Goal: Task Accomplishment & Management: Complete application form

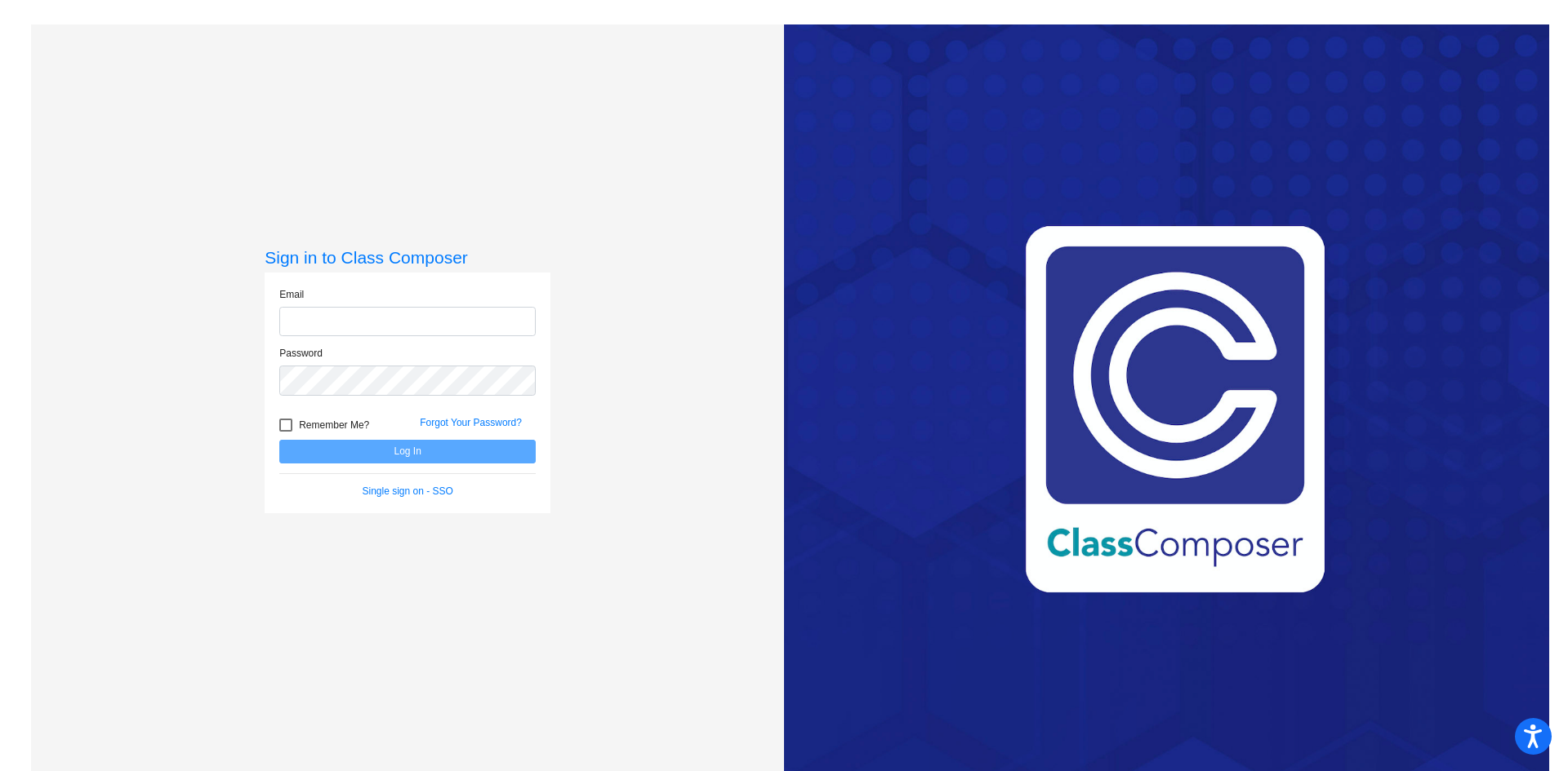
type input "[EMAIL_ADDRESS][DOMAIN_NAME]"
click at [412, 453] on button "Log In" at bounding box center [407, 452] width 257 height 23
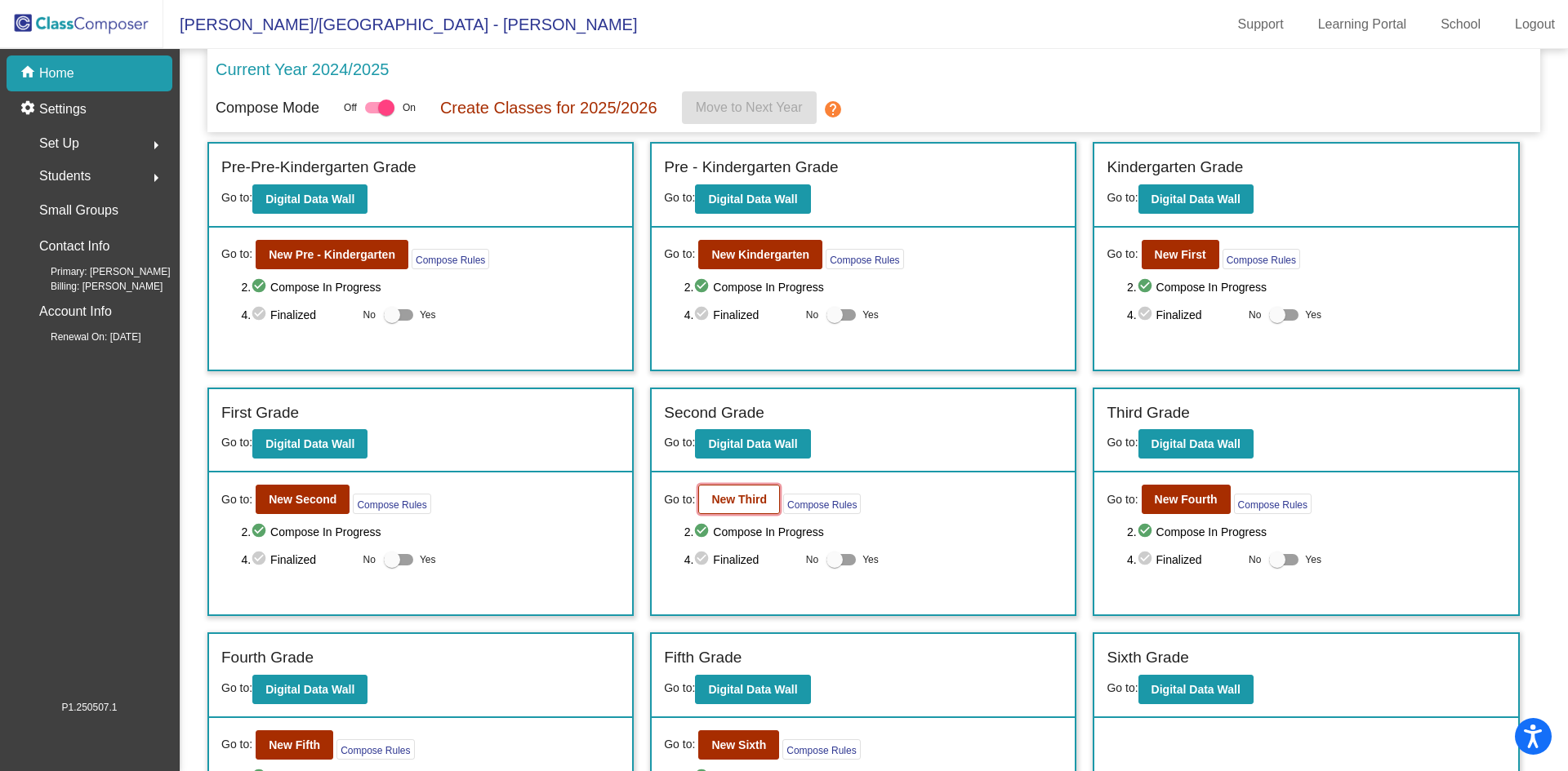
click at [720, 507] on b "New Third" at bounding box center [739, 499] width 56 height 13
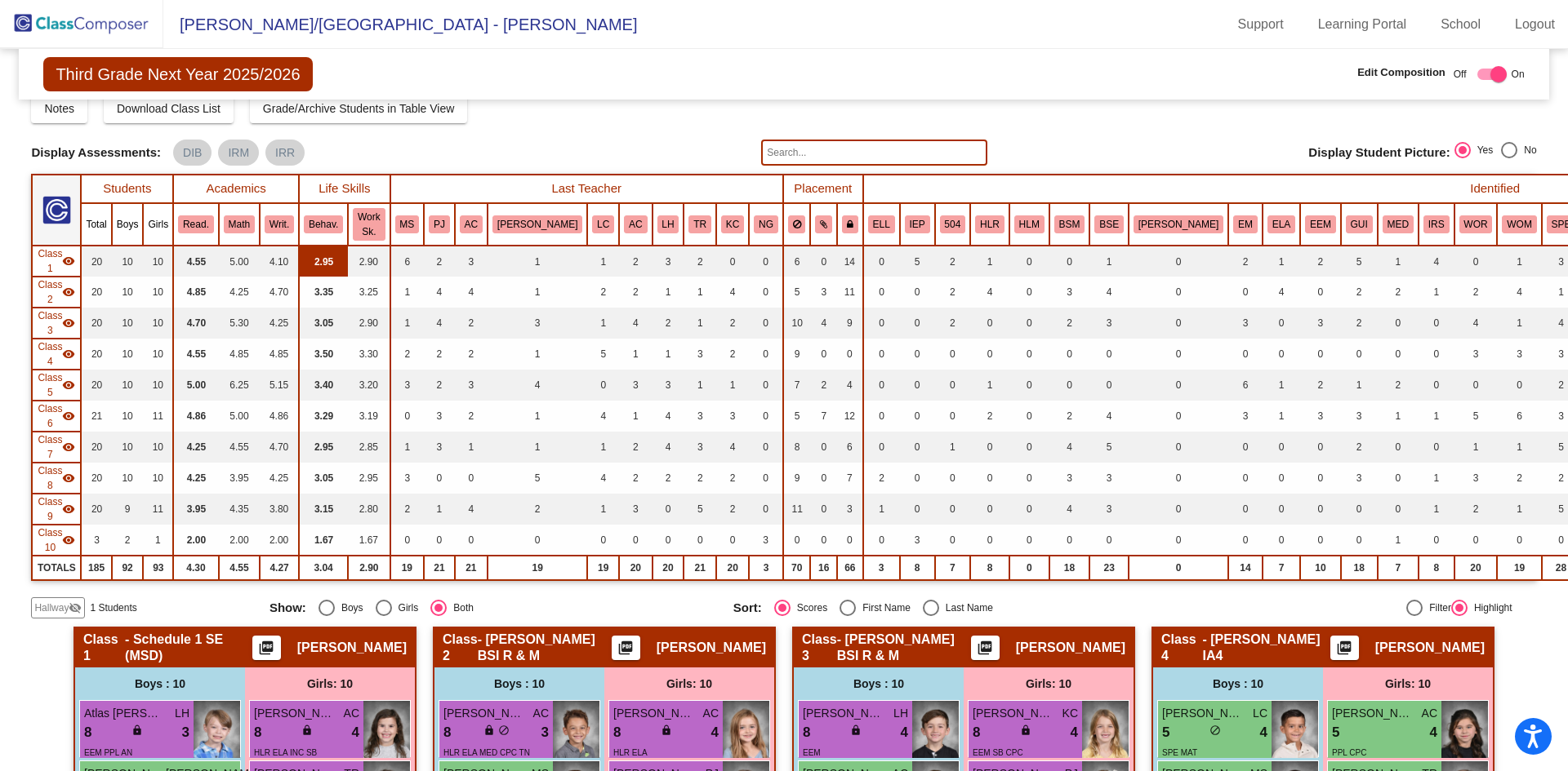
scroll to position [82, 0]
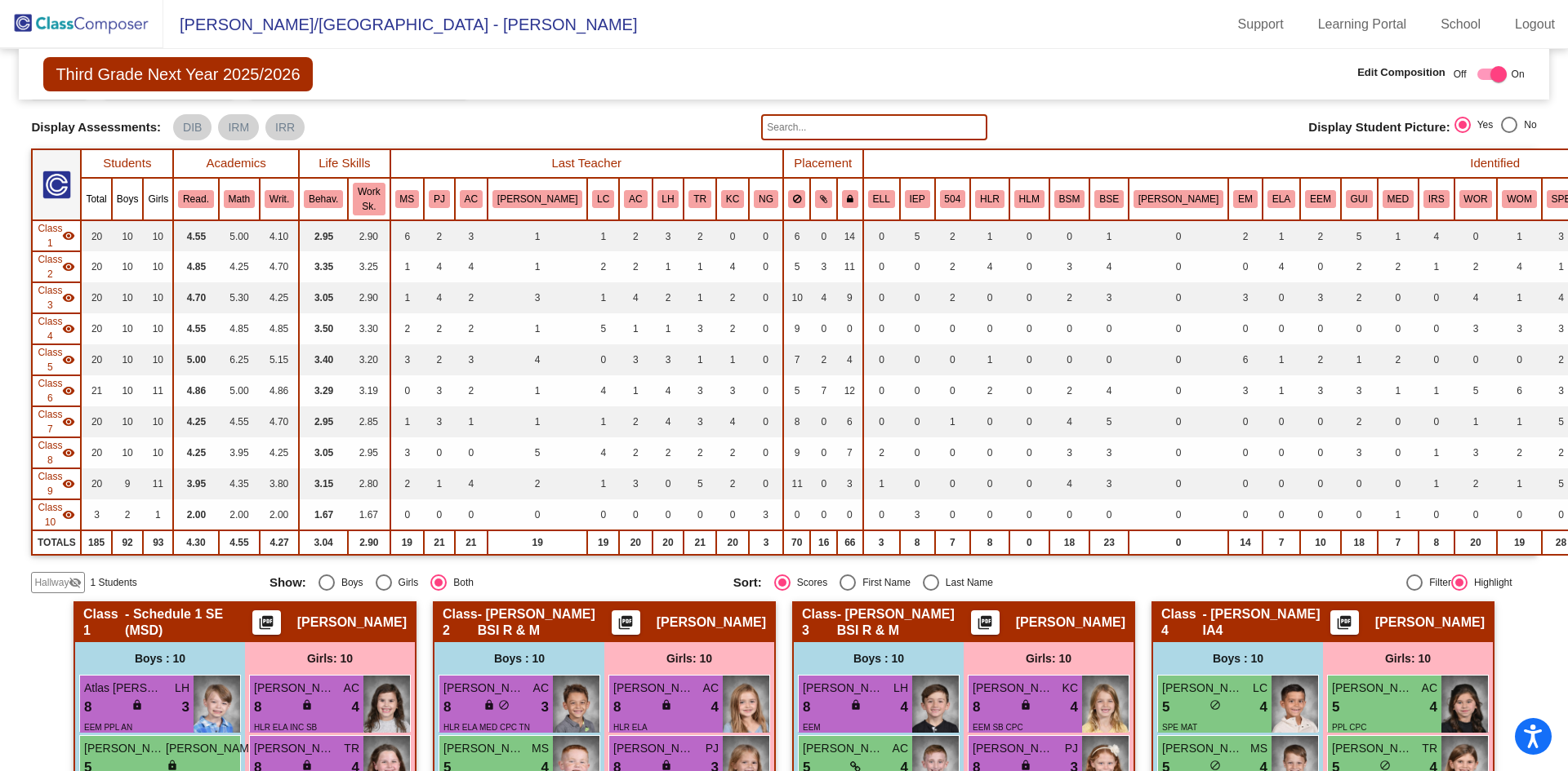
click at [57, 582] on span "Hallway" at bounding box center [51, 583] width 34 height 14
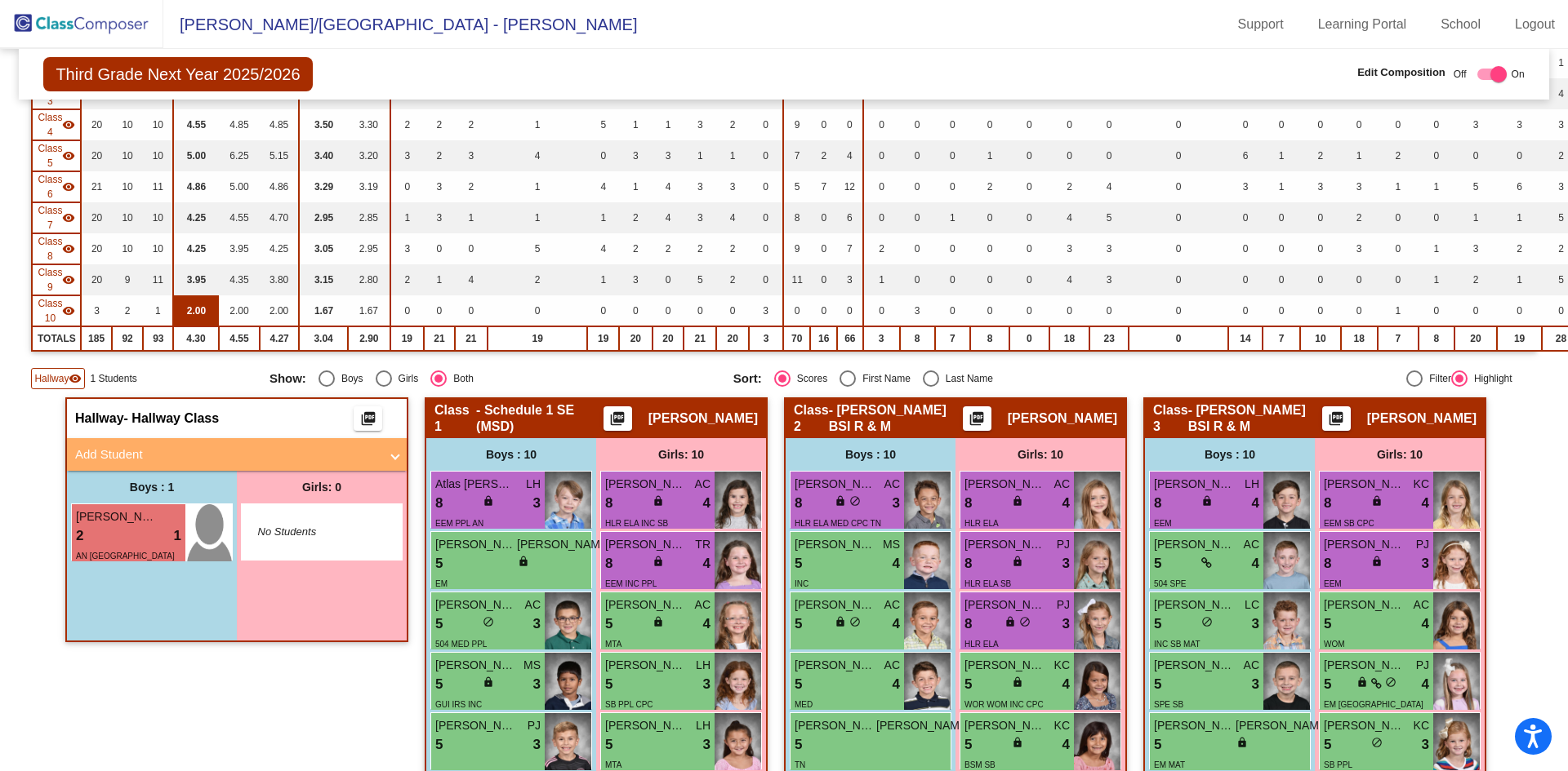
scroll to position [408, 0]
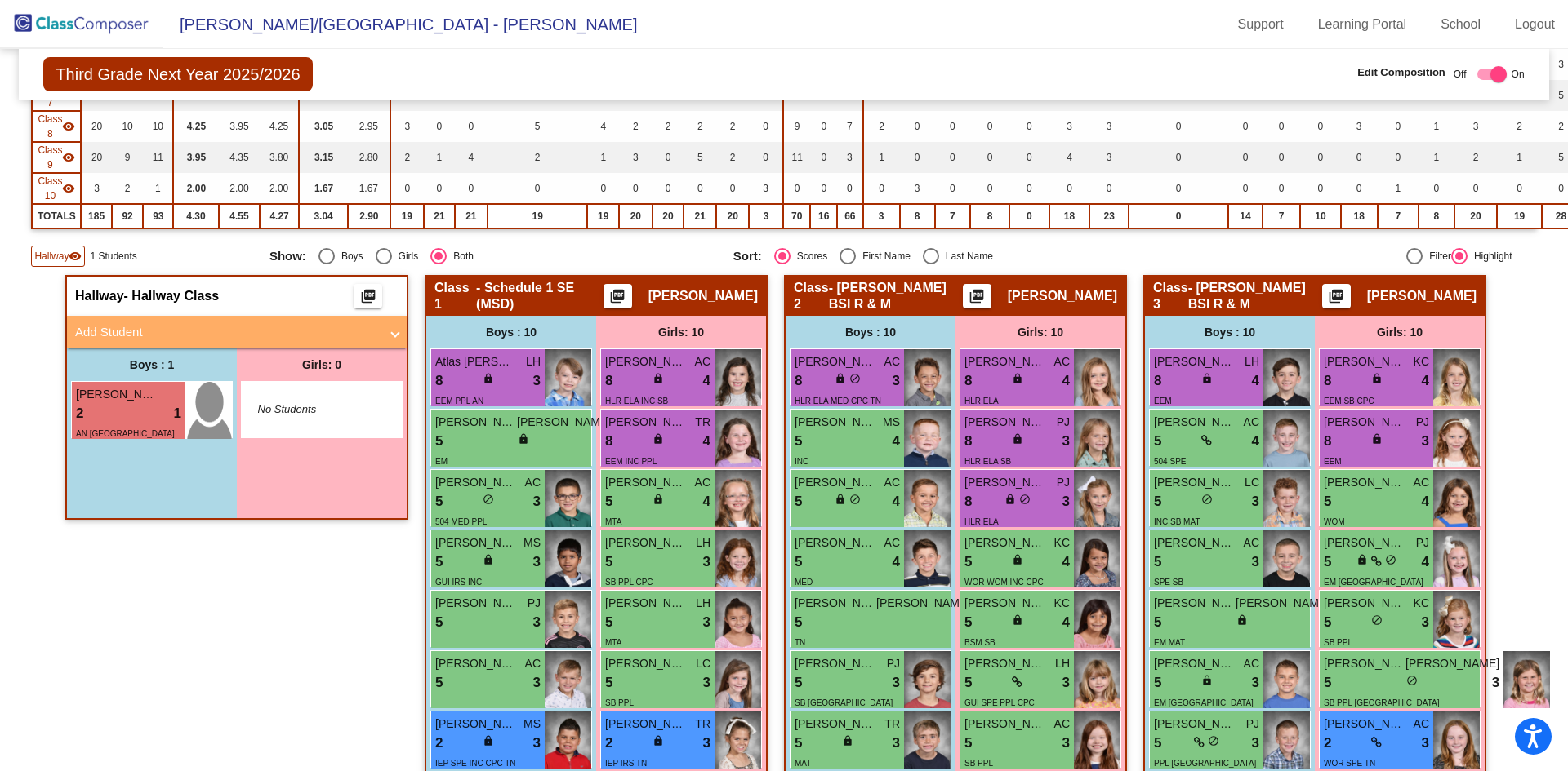
click at [209, 337] on mat-panel-title "Add Student" at bounding box center [227, 332] width 304 height 19
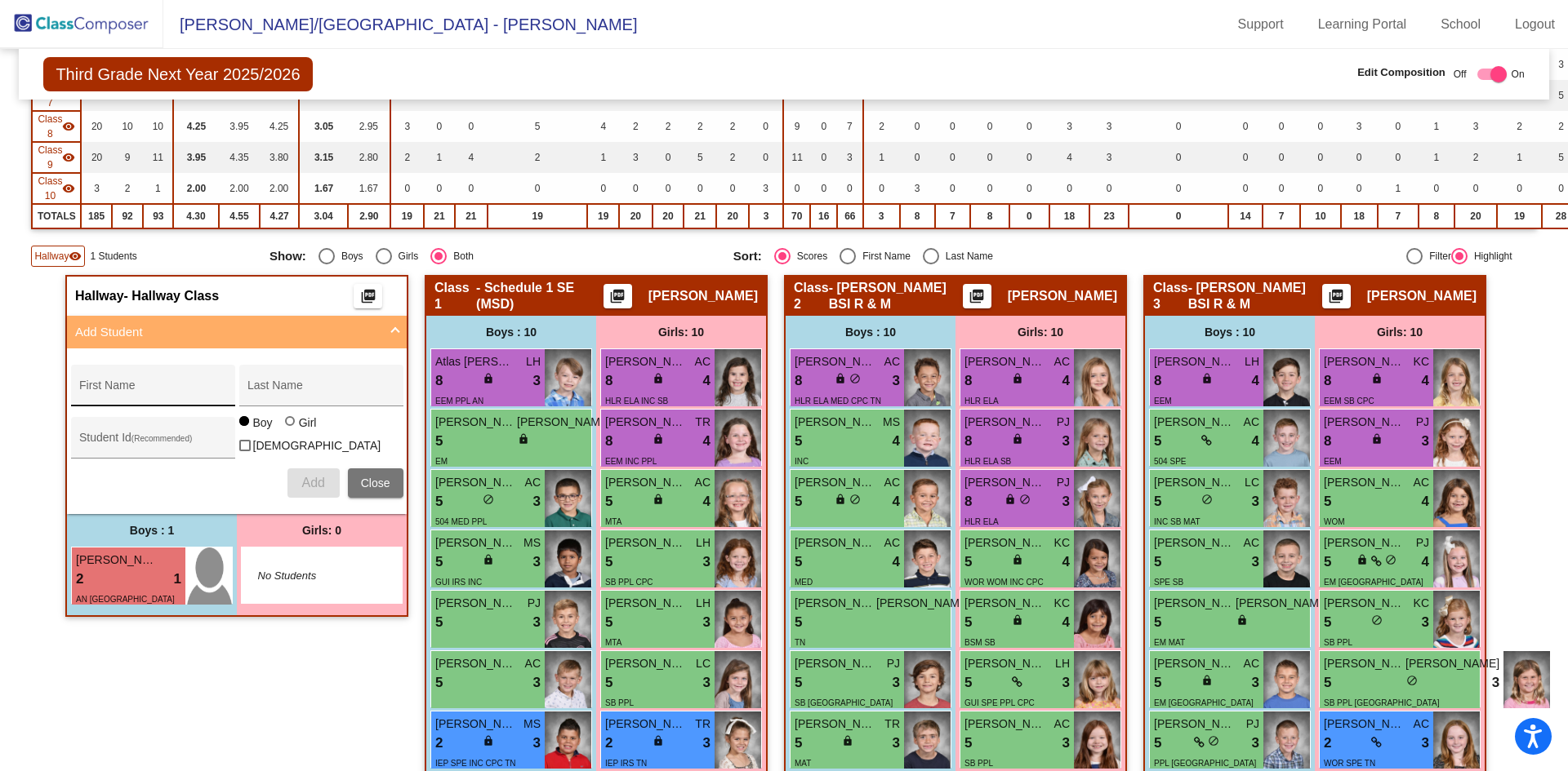
click at [158, 382] on div "First Name" at bounding box center [152, 390] width 147 height 33
type input "Mia"
type input "[PERSON_NAME]"
click at [289, 426] on div at bounding box center [290, 421] width 10 height 10
click at [291, 430] on input "Girl" at bounding box center [291, 429] width 1 height 1
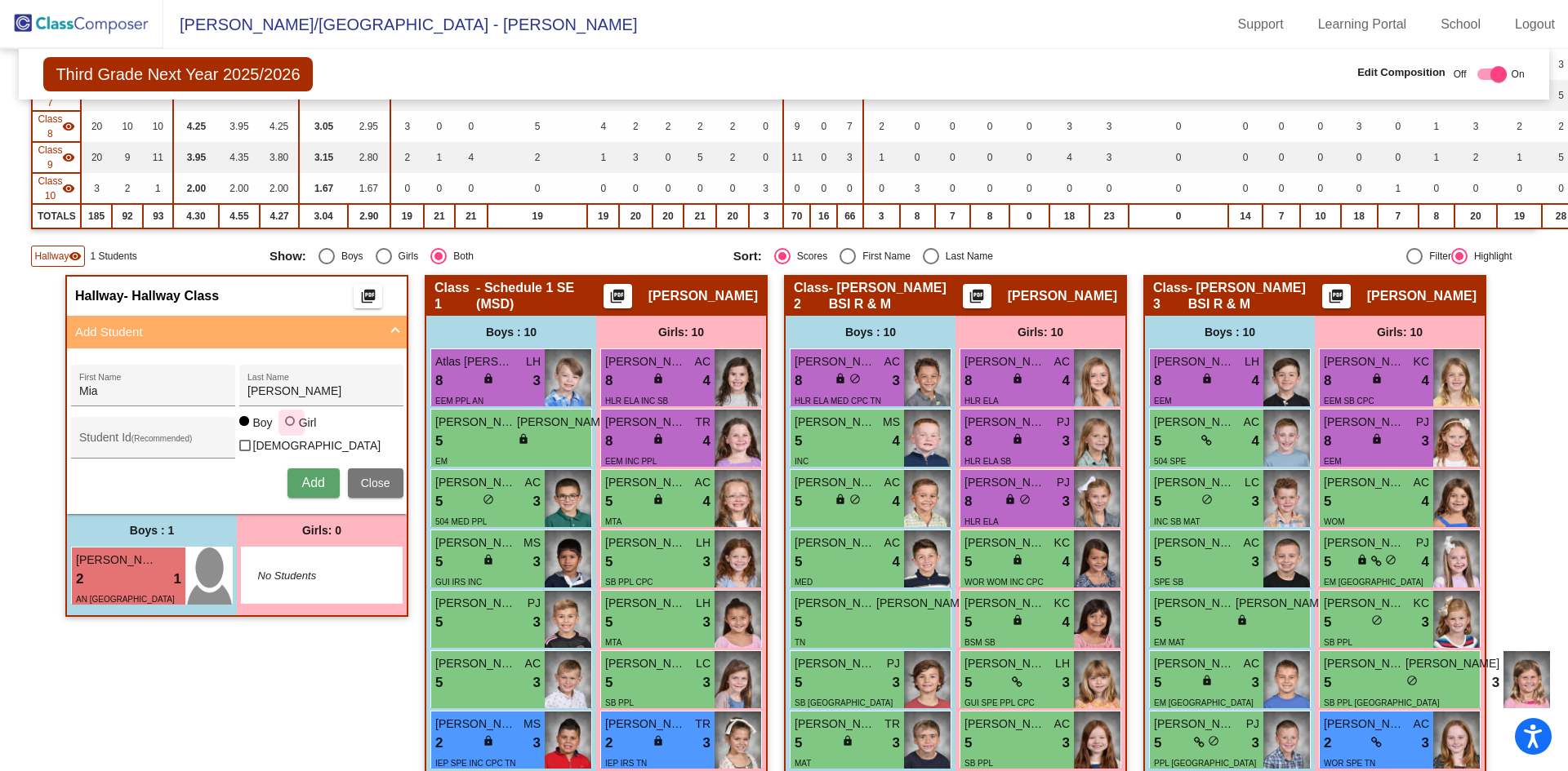
radio input "true"
click at [130, 437] on input "Student Id (Recommended)" at bounding box center [152, 444] width 147 height 13
type input "29221"
click at [297, 475] on button "Add" at bounding box center [313, 483] width 52 height 30
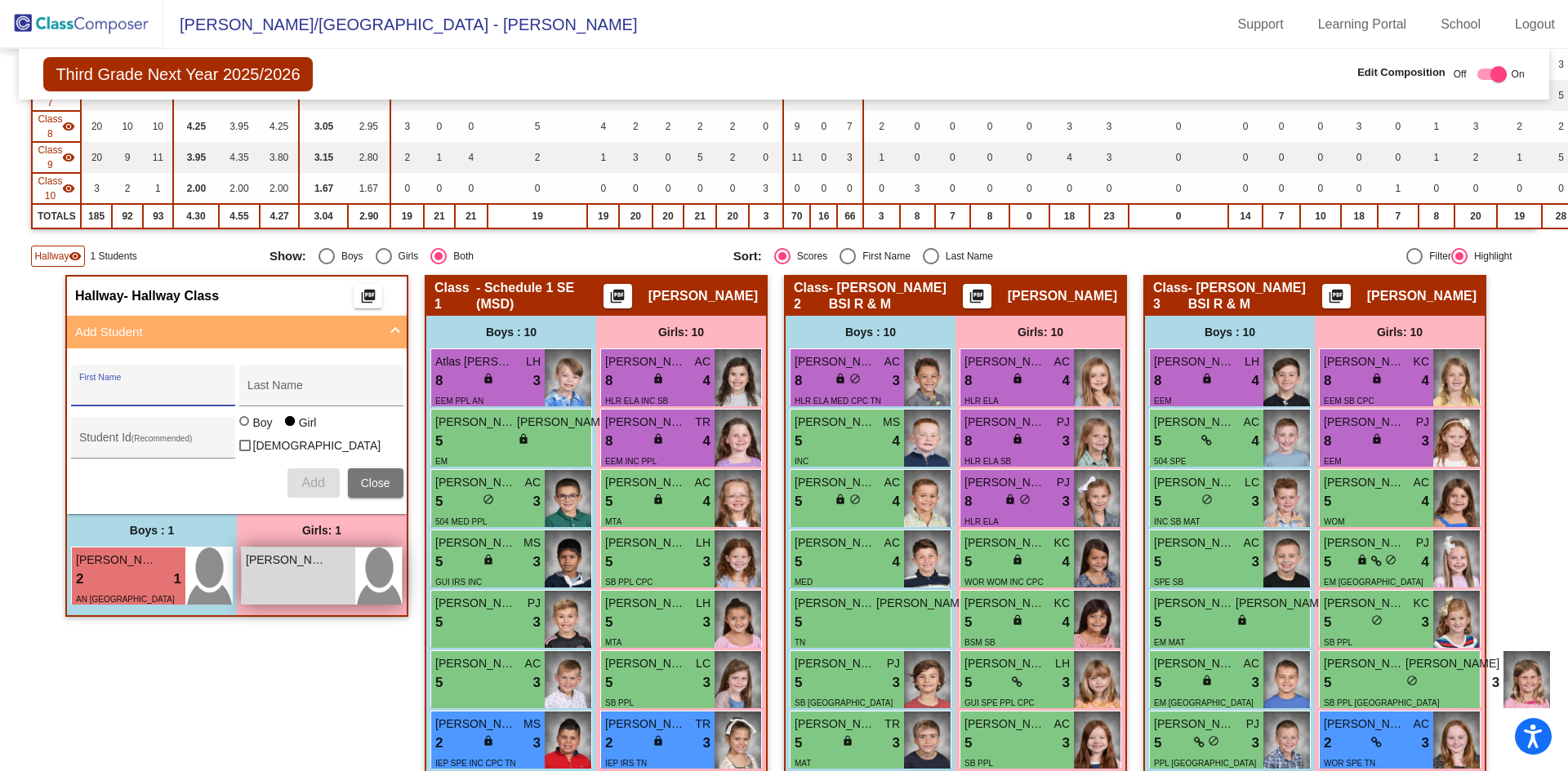
click at [298, 579] on div "[PERSON_NAME] lock do_not_disturb_alt" at bounding box center [299, 577] width 113 height 58
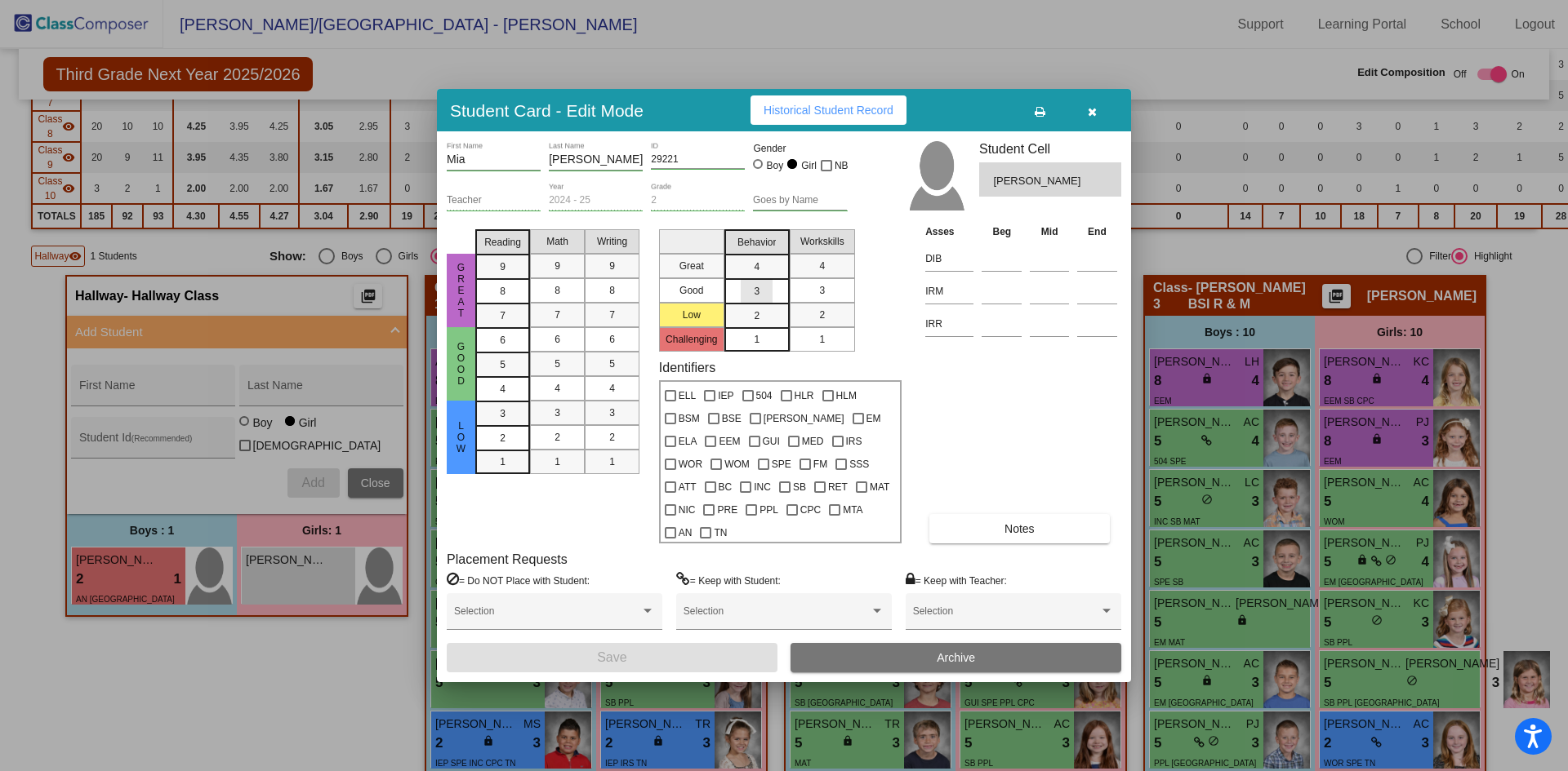
click at [771, 279] on div "3" at bounding box center [756, 266] width 32 height 24
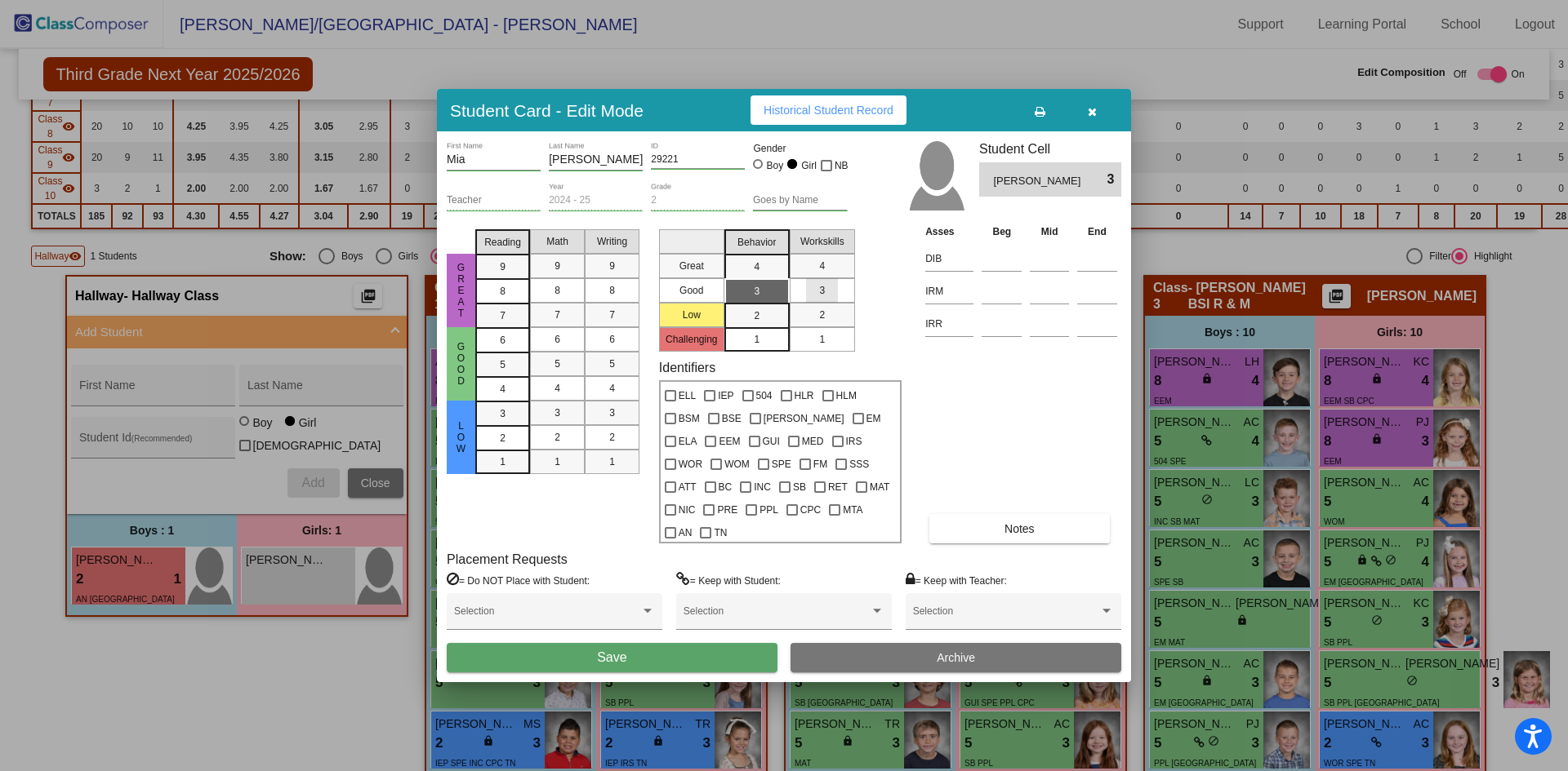
click at [795, 300] on mat-list-option "3" at bounding box center [822, 290] width 66 height 24
click at [698, 646] on button "Save" at bounding box center [611, 658] width 330 height 30
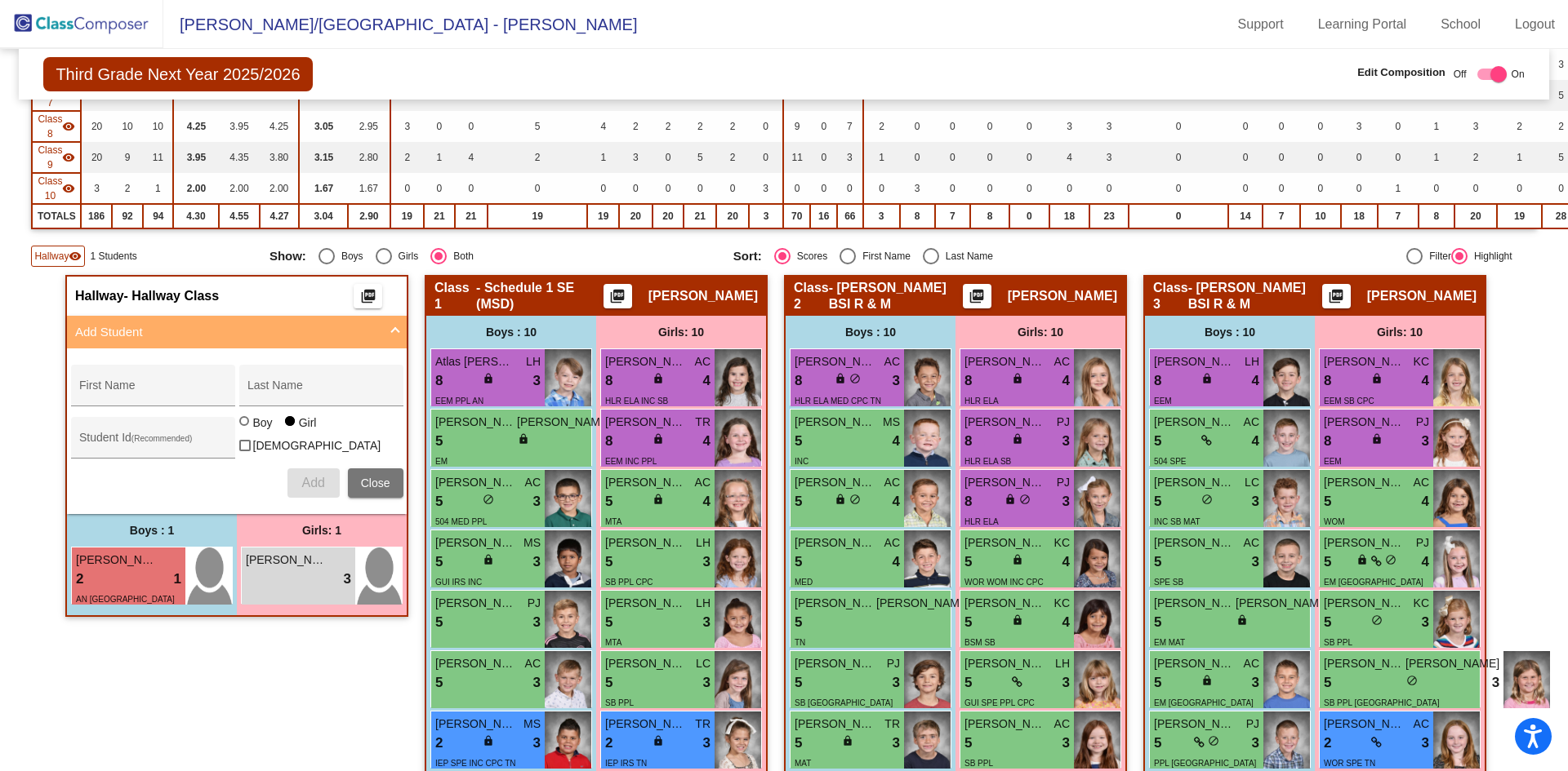
click at [159, 321] on mat-expansion-panel-header "Add Student" at bounding box center [236, 332] width 339 height 32
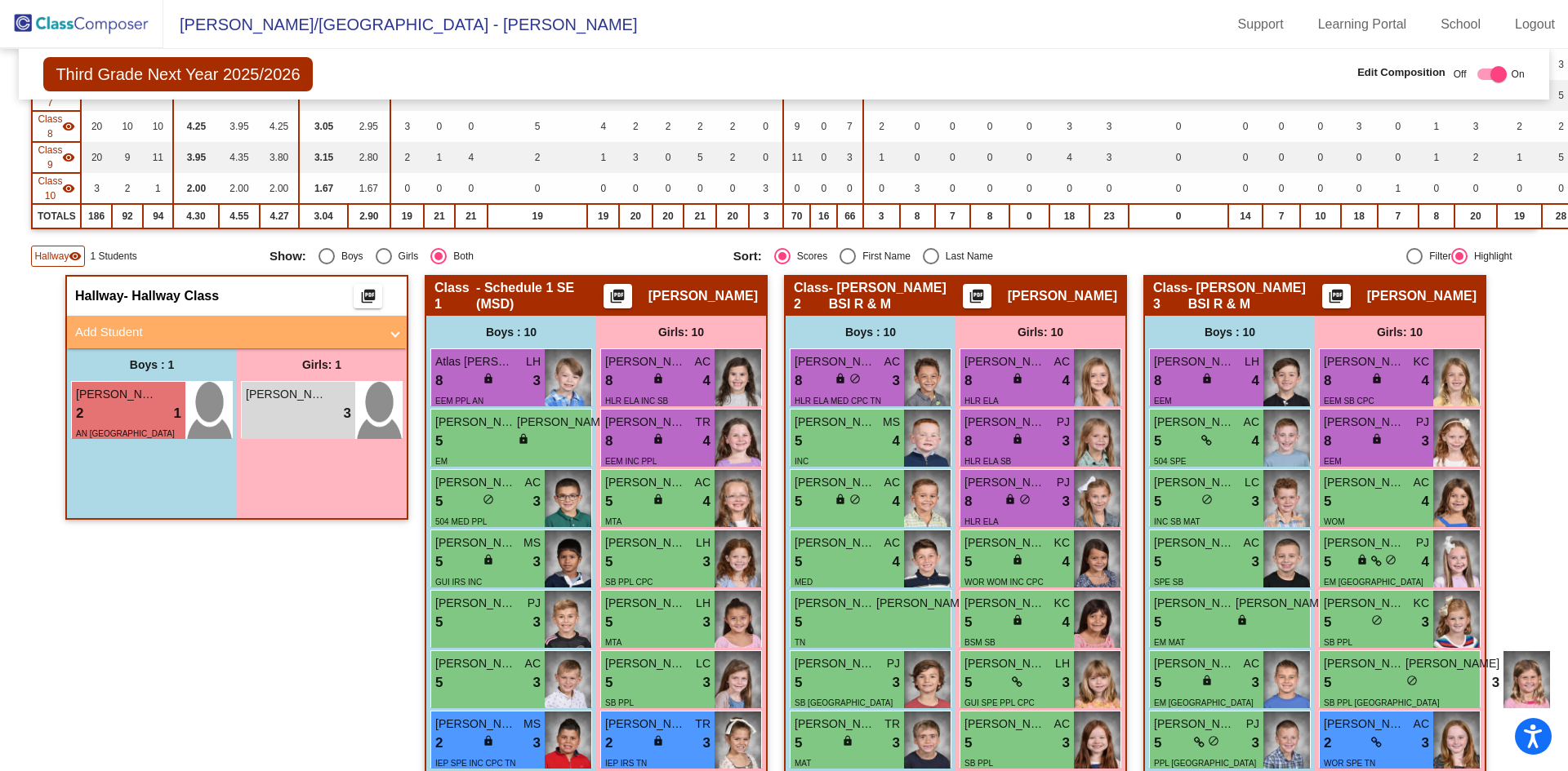
click at [144, 330] on mat-panel-title "Add Student" at bounding box center [227, 332] width 304 height 19
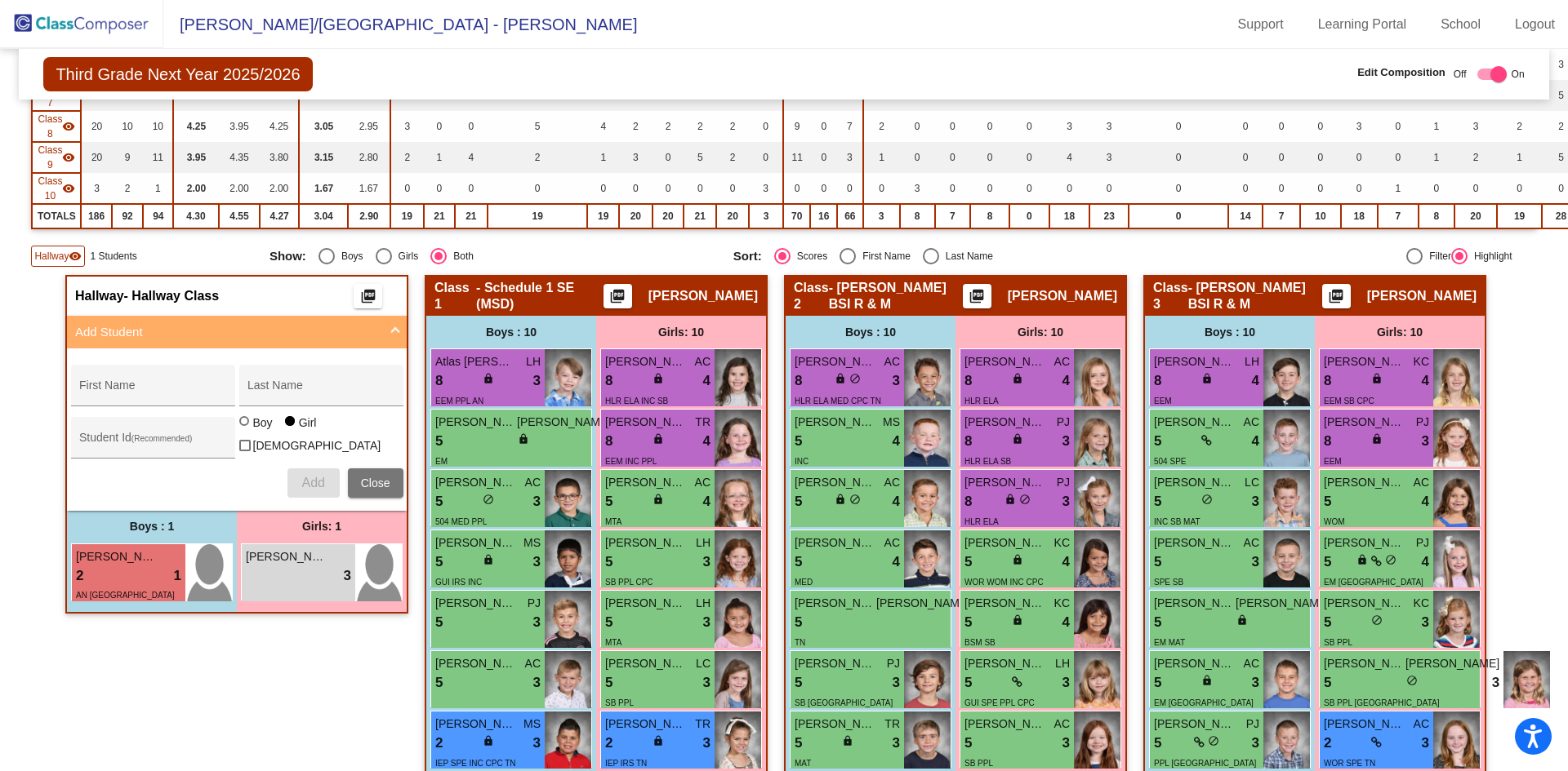
radio input "true"
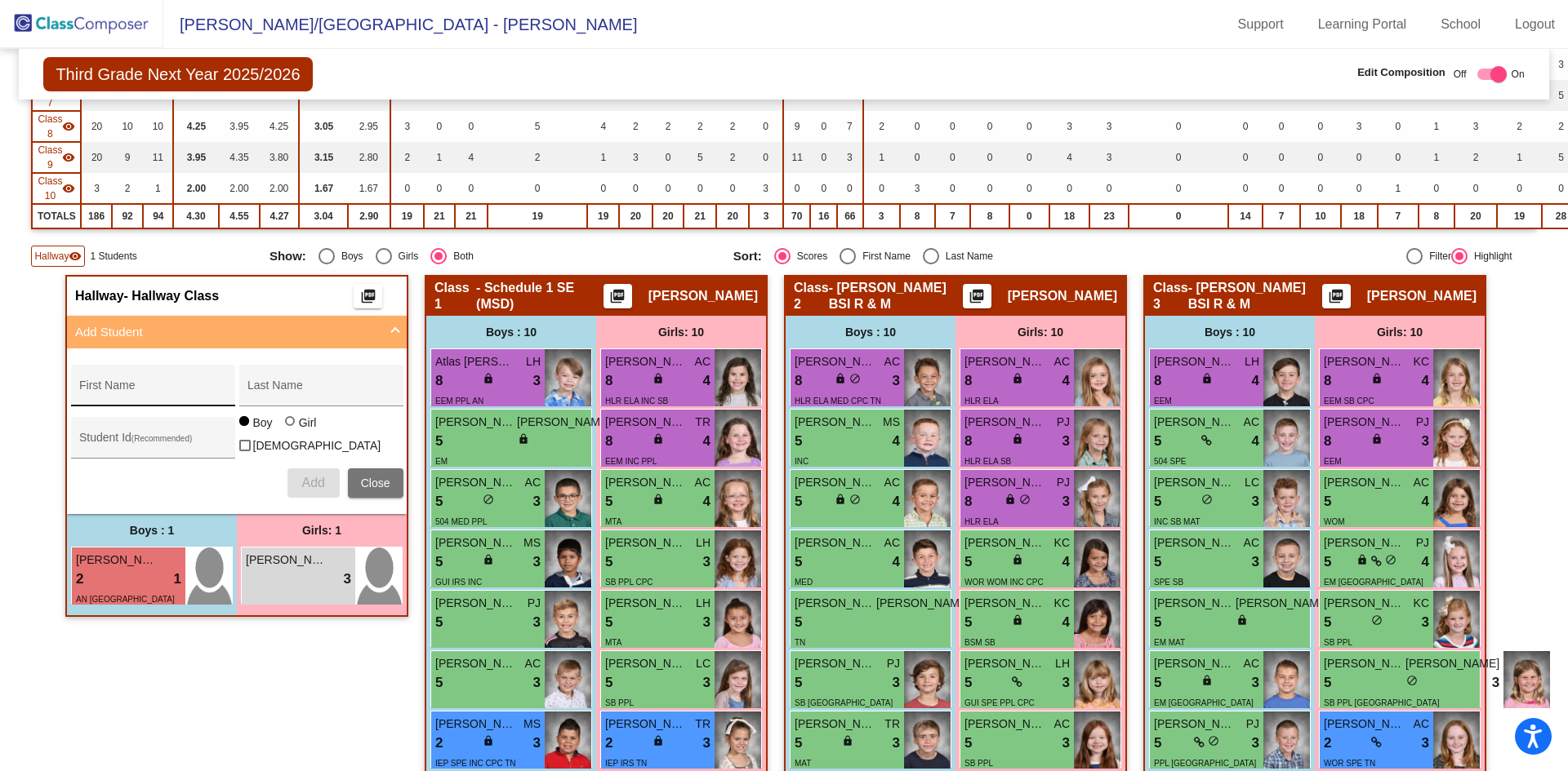
click at [118, 384] on div "First Name" at bounding box center [152, 390] width 147 height 33
type input "[PERSON_NAME]"
type input "Israel"
click at [113, 434] on div "Student Id (Recommended)" at bounding box center [152, 442] width 147 height 33
type input "29222"
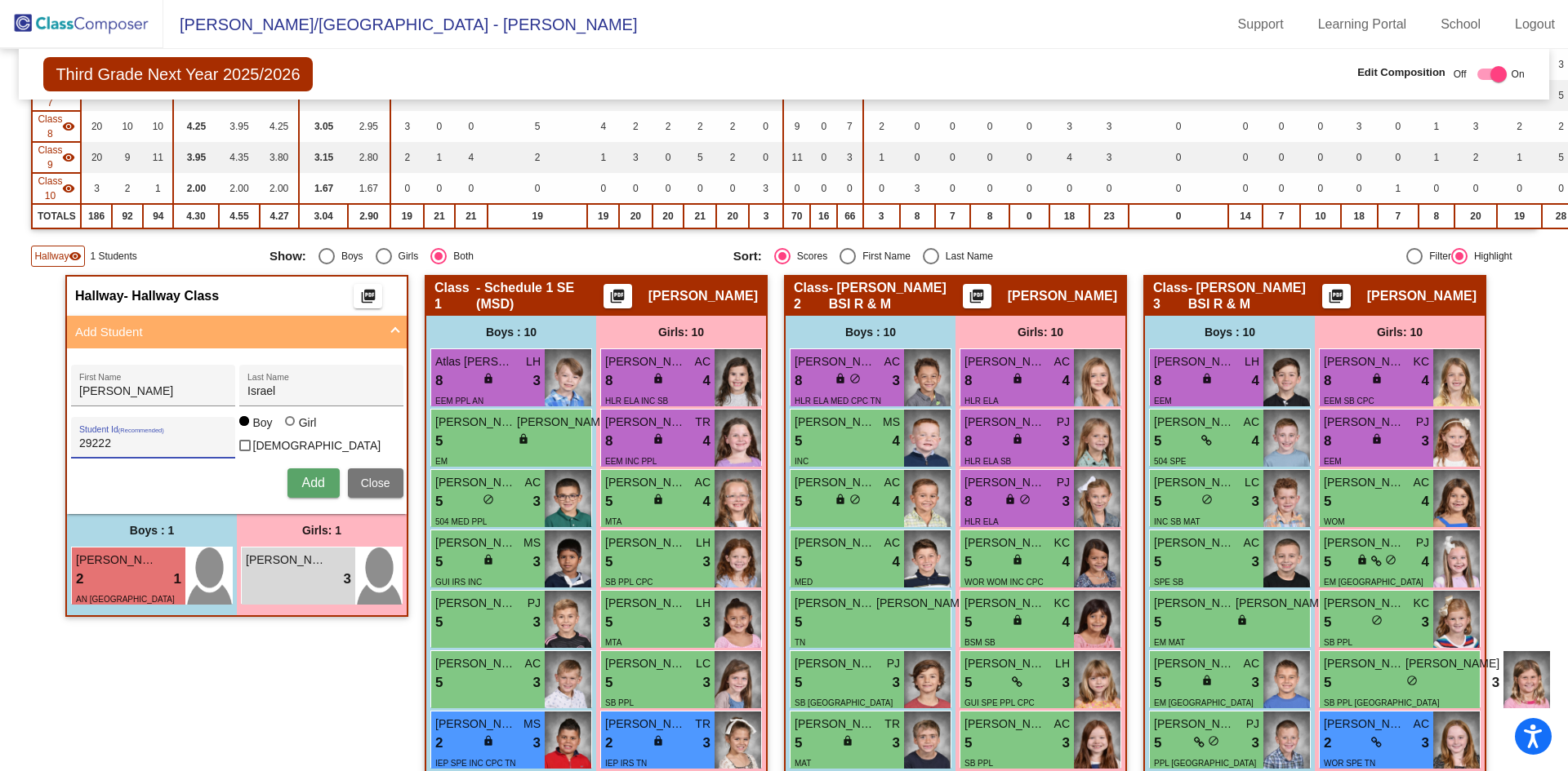
click at [312, 476] on span "Add" at bounding box center [312, 482] width 23 height 13
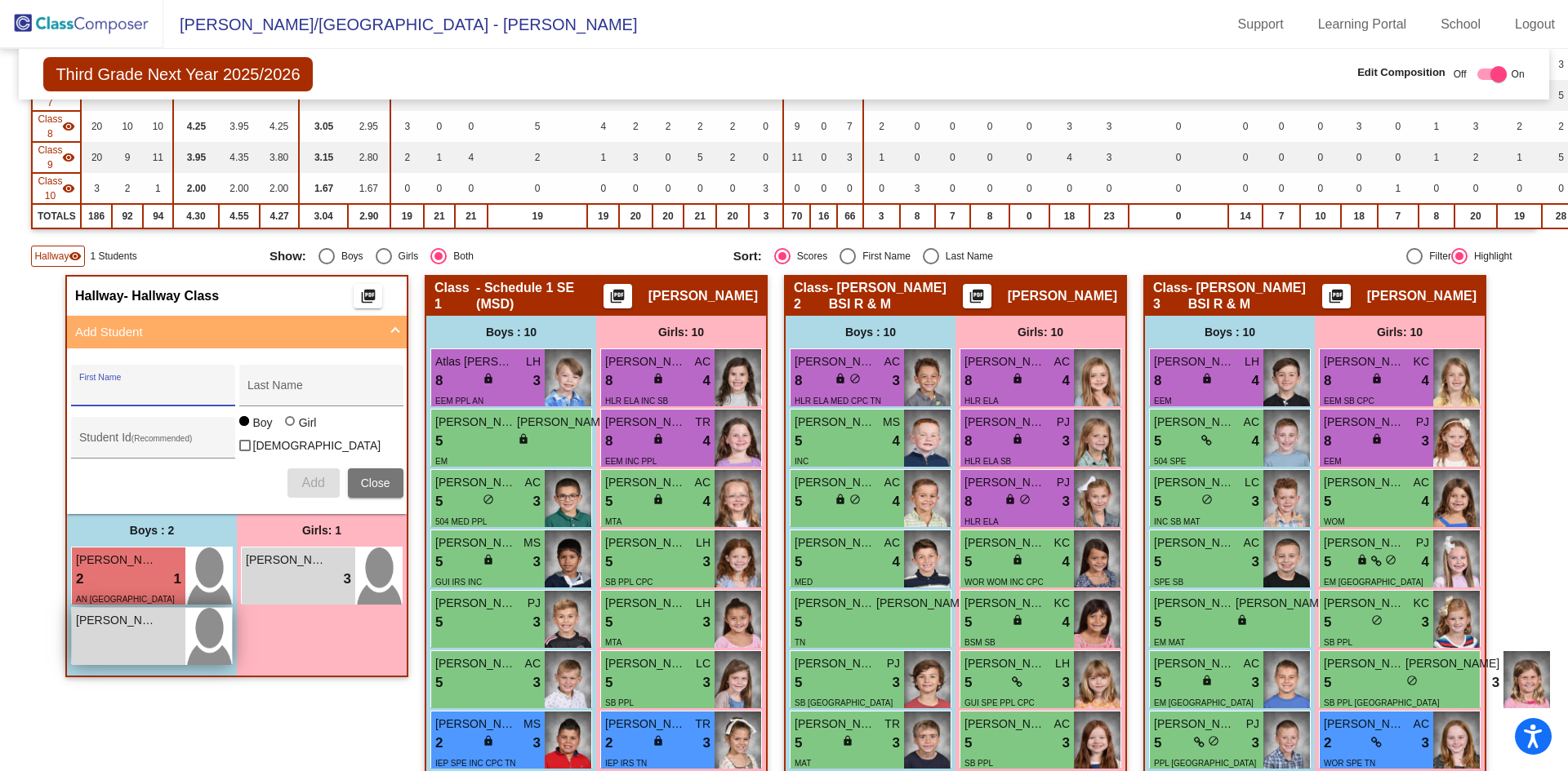
click at [128, 614] on span "[PERSON_NAME]" at bounding box center [116, 621] width 82 height 17
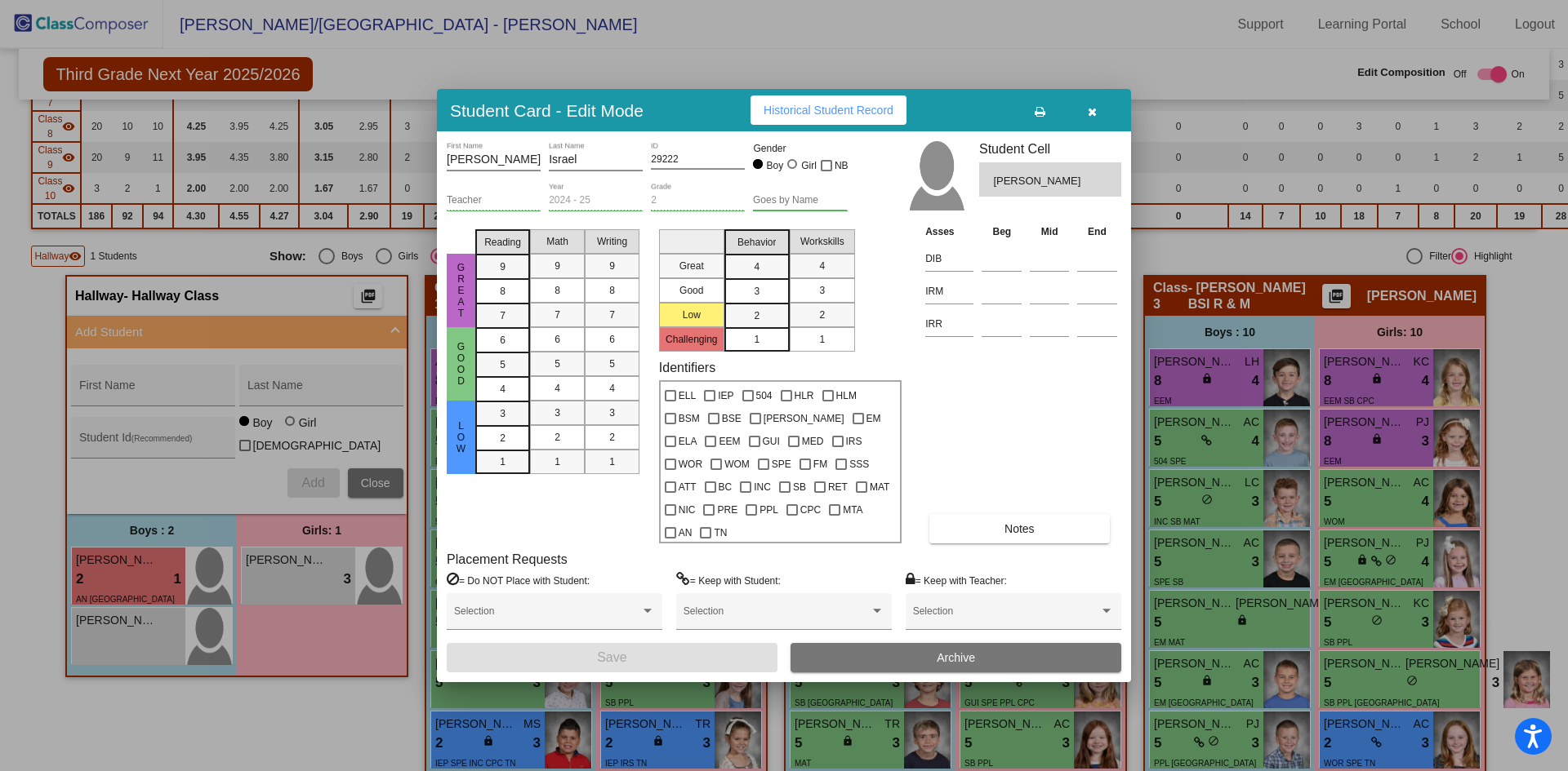
click at [796, 169] on div at bounding box center [792, 164] width 10 height 10
click at [794, 172] on input "Girl" at bounding box center [793, 172] width 1 height 1
radio input "true"
click at [707, 649] on button "Save" at bounding box center [611, 658] width 330 height 30
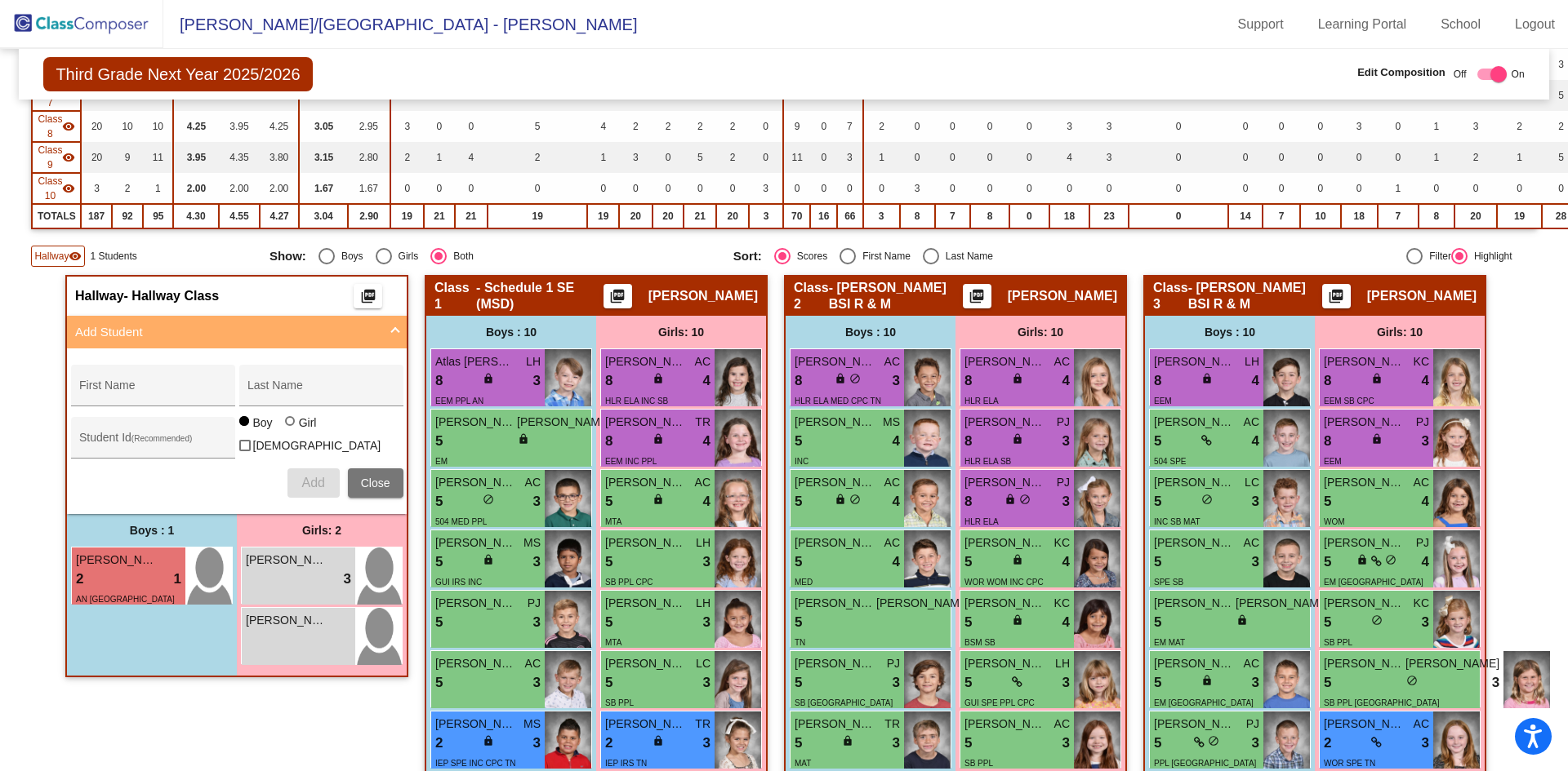
scroll to position [163, 0]
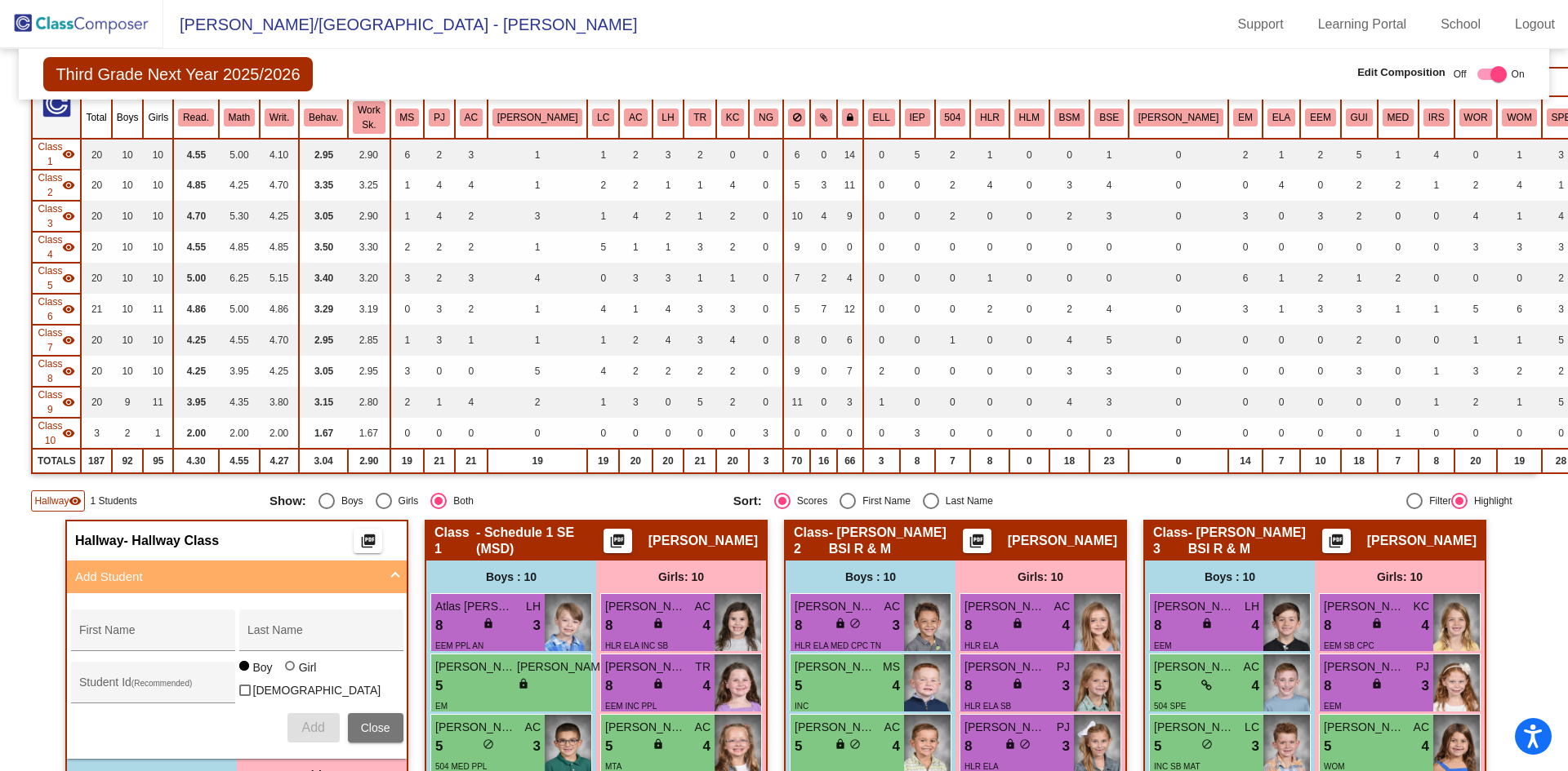
click at [98, 31] on img at bounding box center [81, 24] width 163 height 49
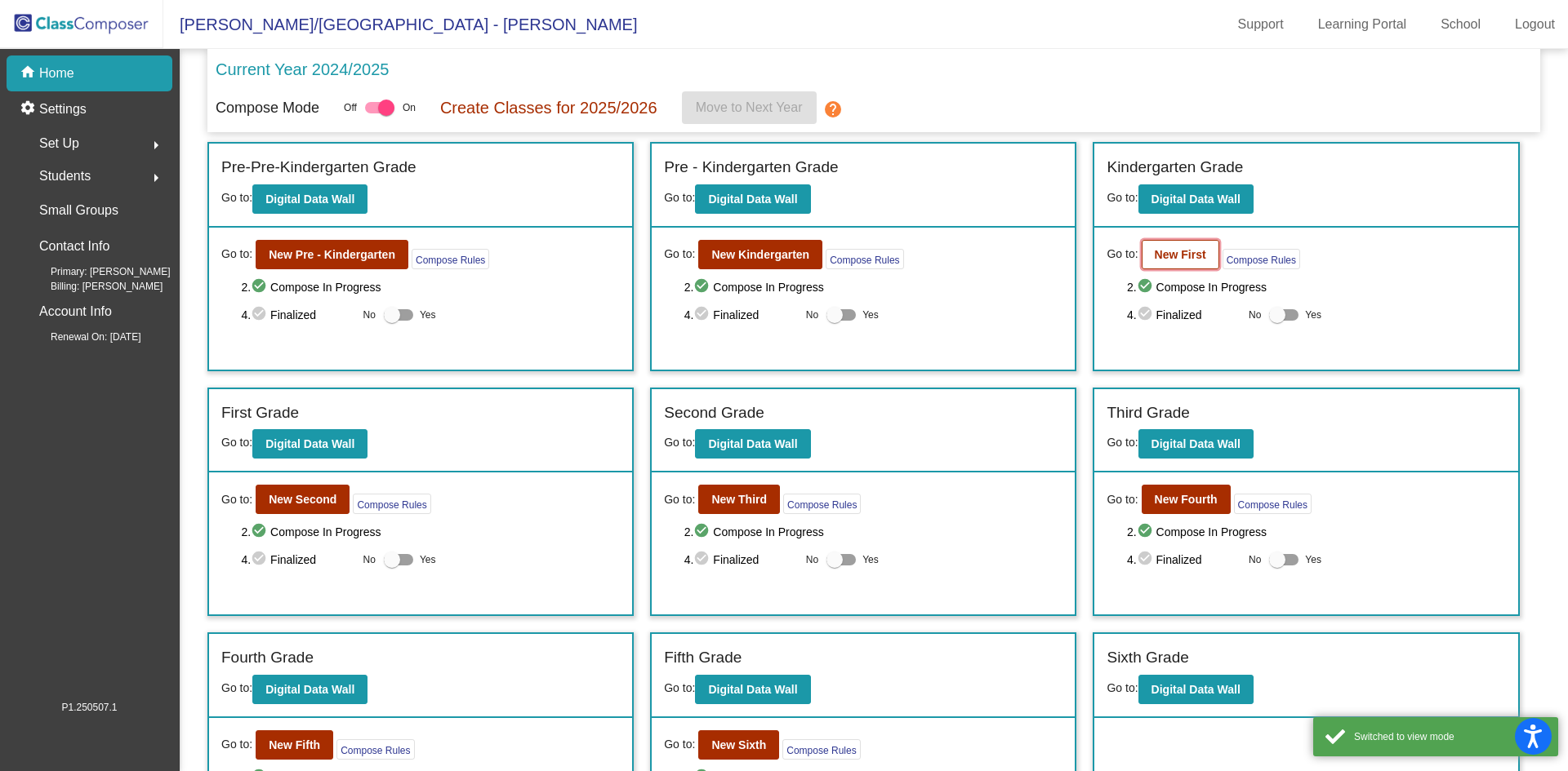
click at [1160, 257] on b "New First" at bounding box center [1180, 255] width 51 height 13
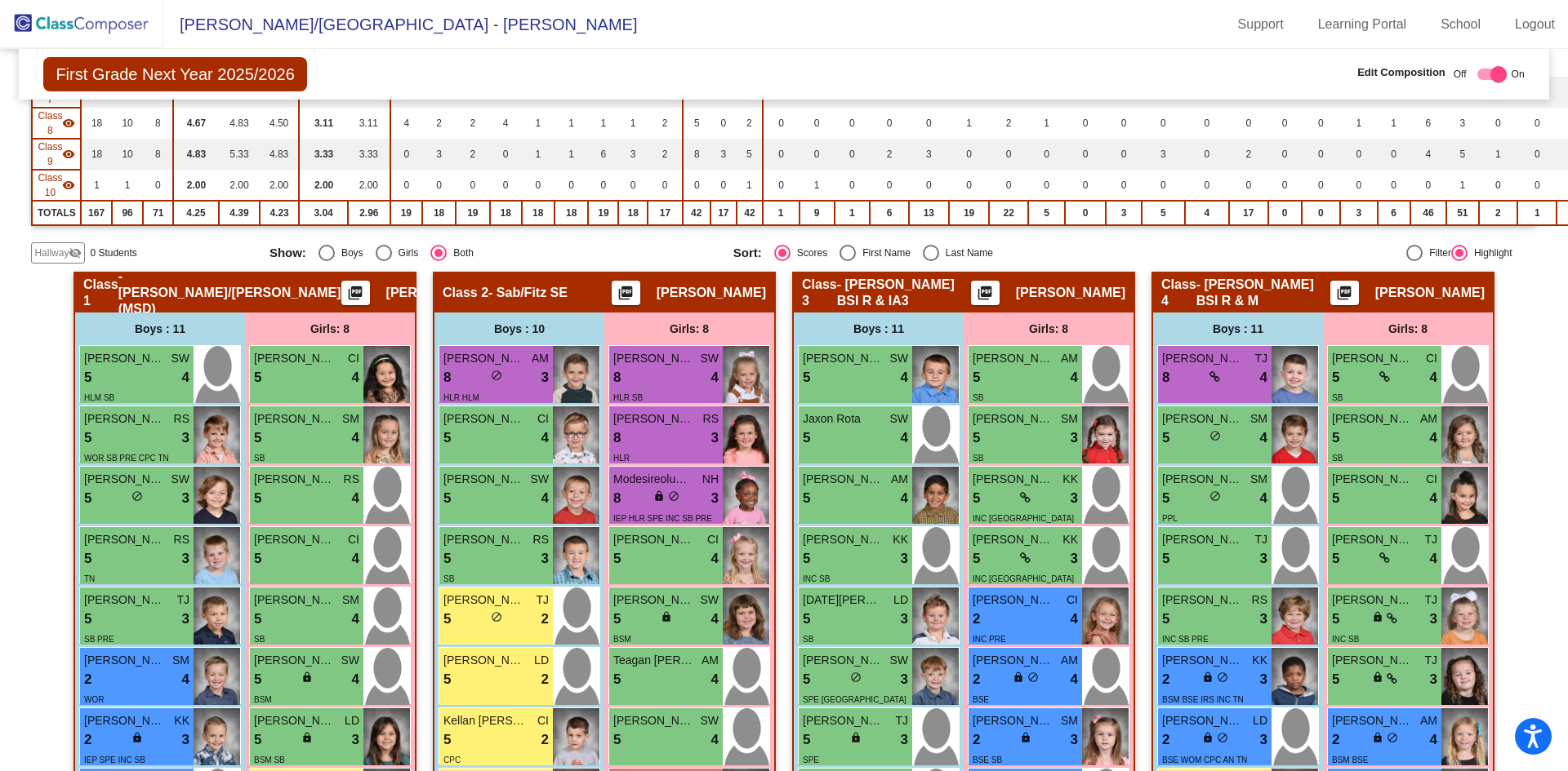
scroll to position [408, 0]
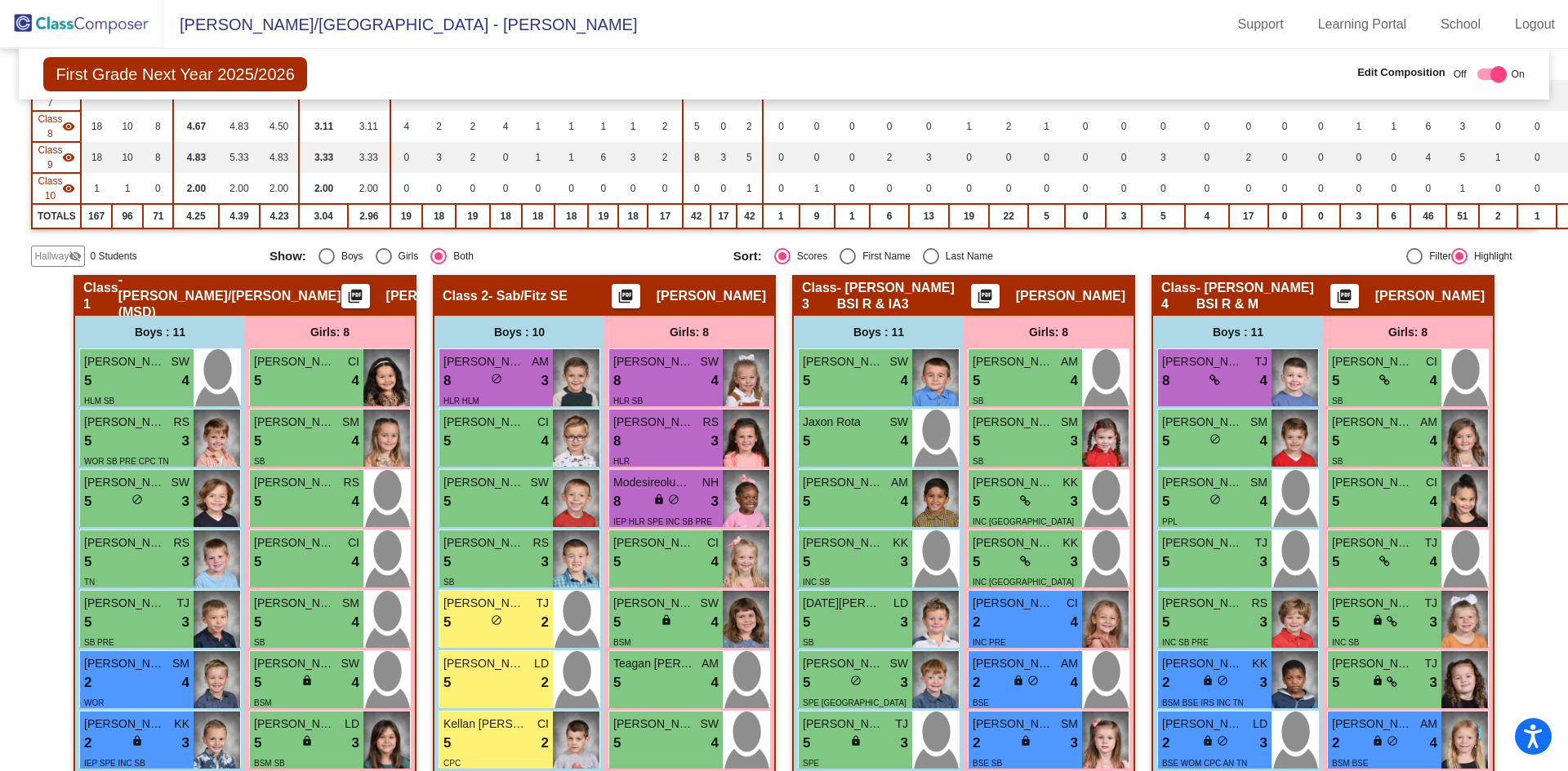
click at [48, 259] on span "Hallway" at bounding box center [51, 256] width 34 height 14
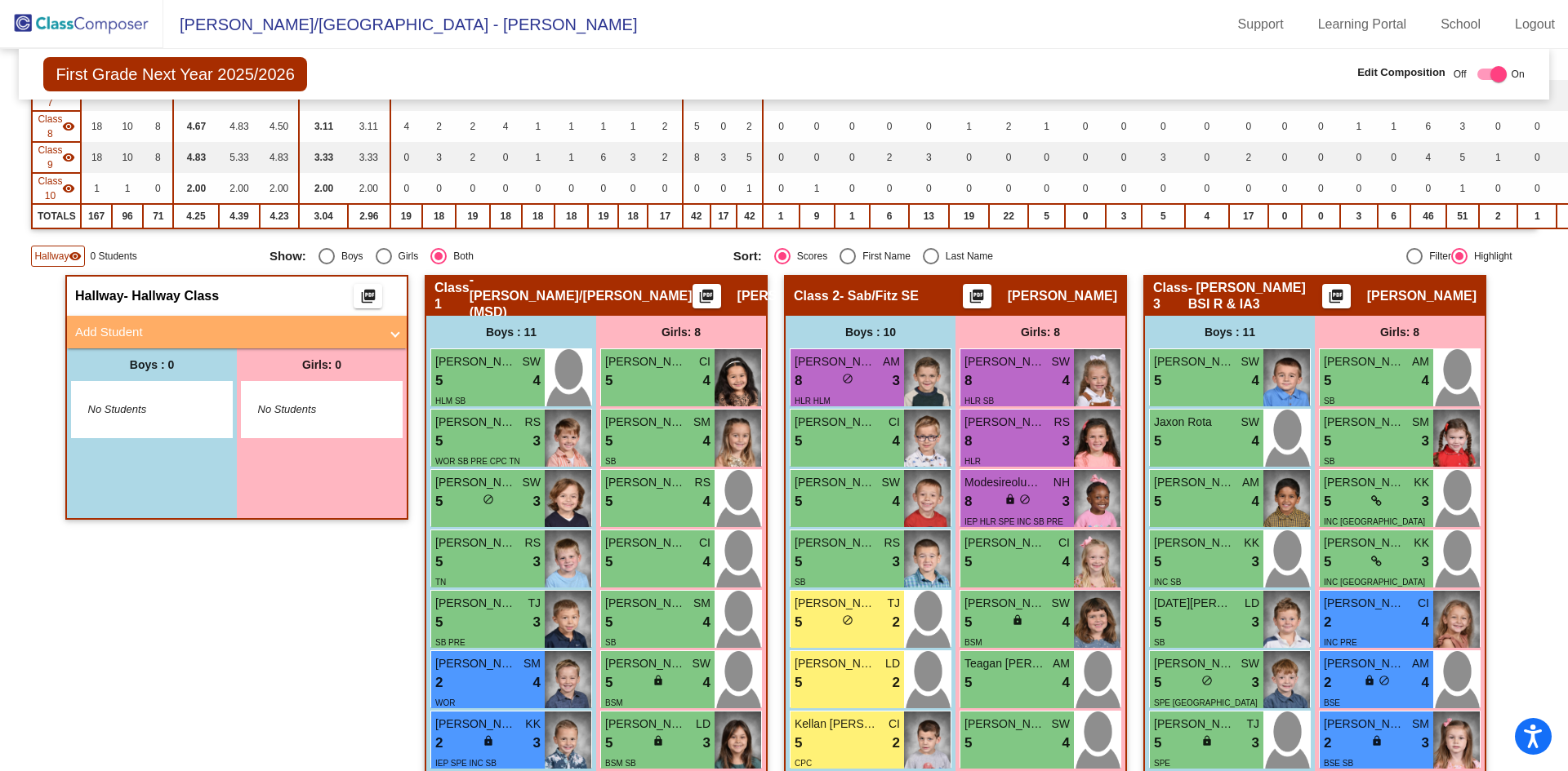
click at [233, 333] on mat-panel-title "Add Student" at bounding box center [227, 332] width 304 height 19
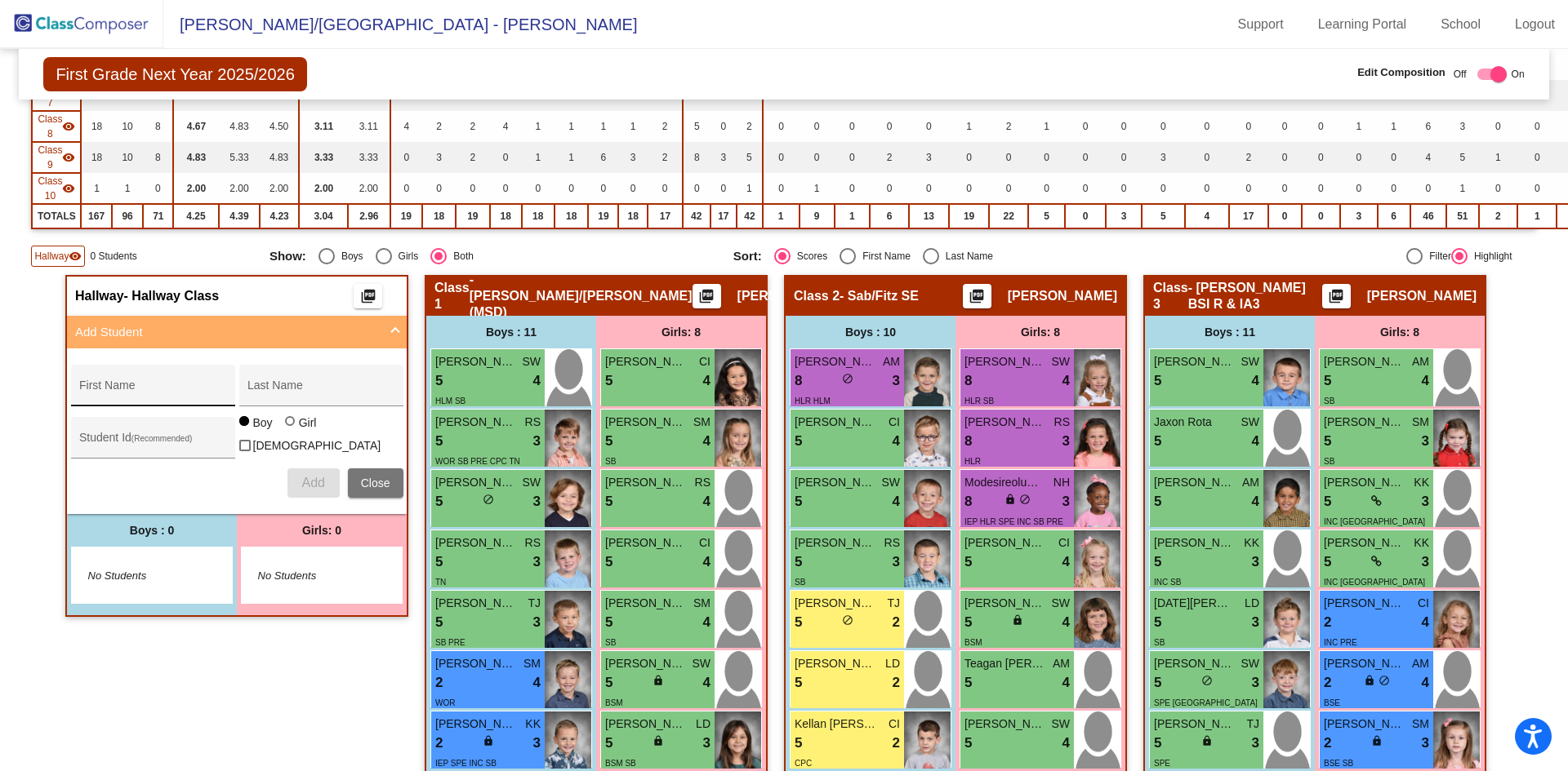
click at [122, 390] on input "First Name" at bounding box center [152, 391] width 147 height 13
type input "[PERSON_NAME]"
type input "Israel"
click at [288, 426] on div at bounding box center [290, 421] width 10 height 10
click at [291, 429] on input "Girl" at bounding box center [291, 429] width 1 height 1
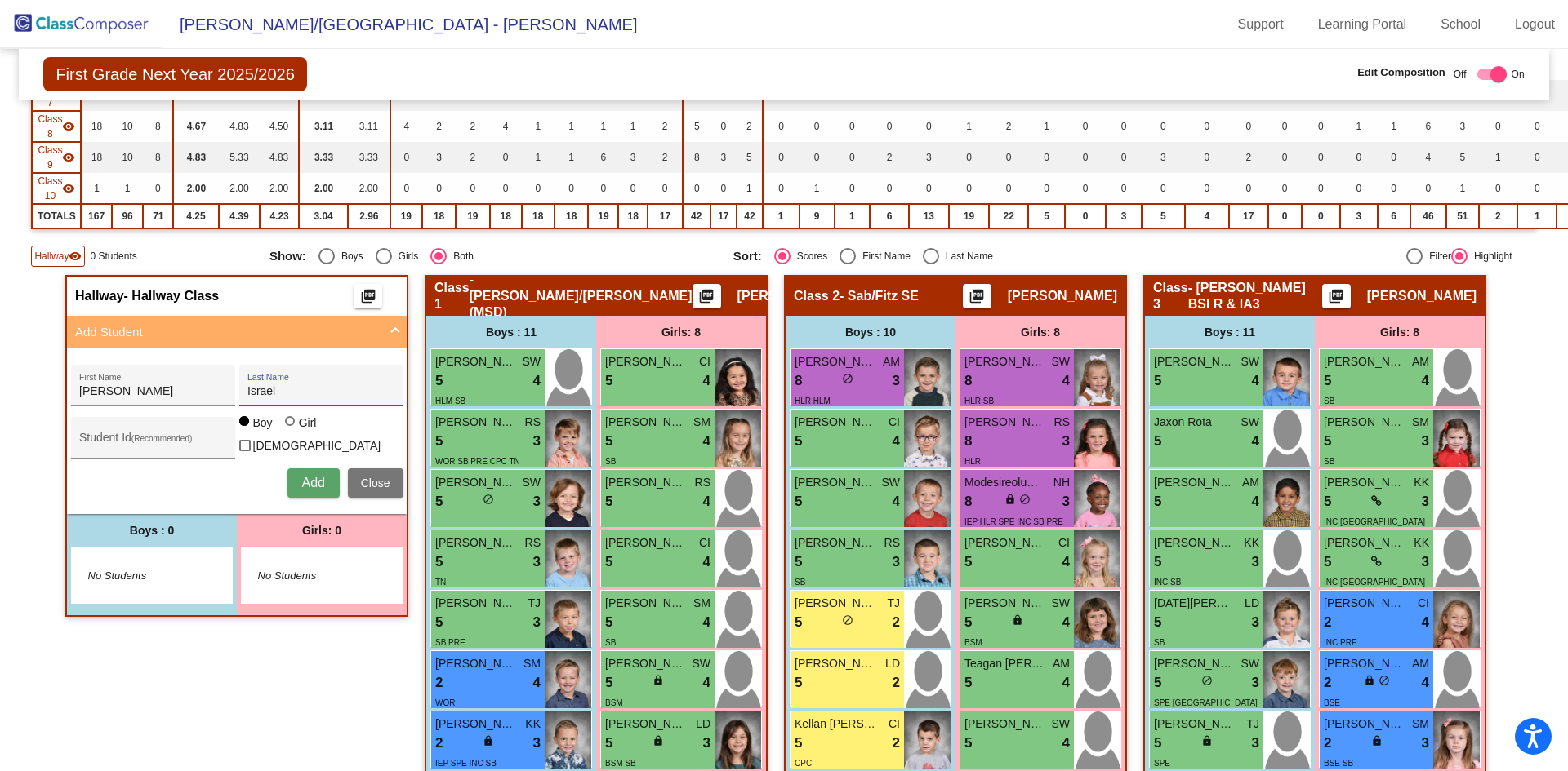
radio input "true"
click at [137, 434] on div "Student Id (Recommended)" at bounding box center [152, 442] width 147 height 33
type input "31185"
click at [315, 481] on span "Add" at bounding box center [312, 482] width 23 height 13
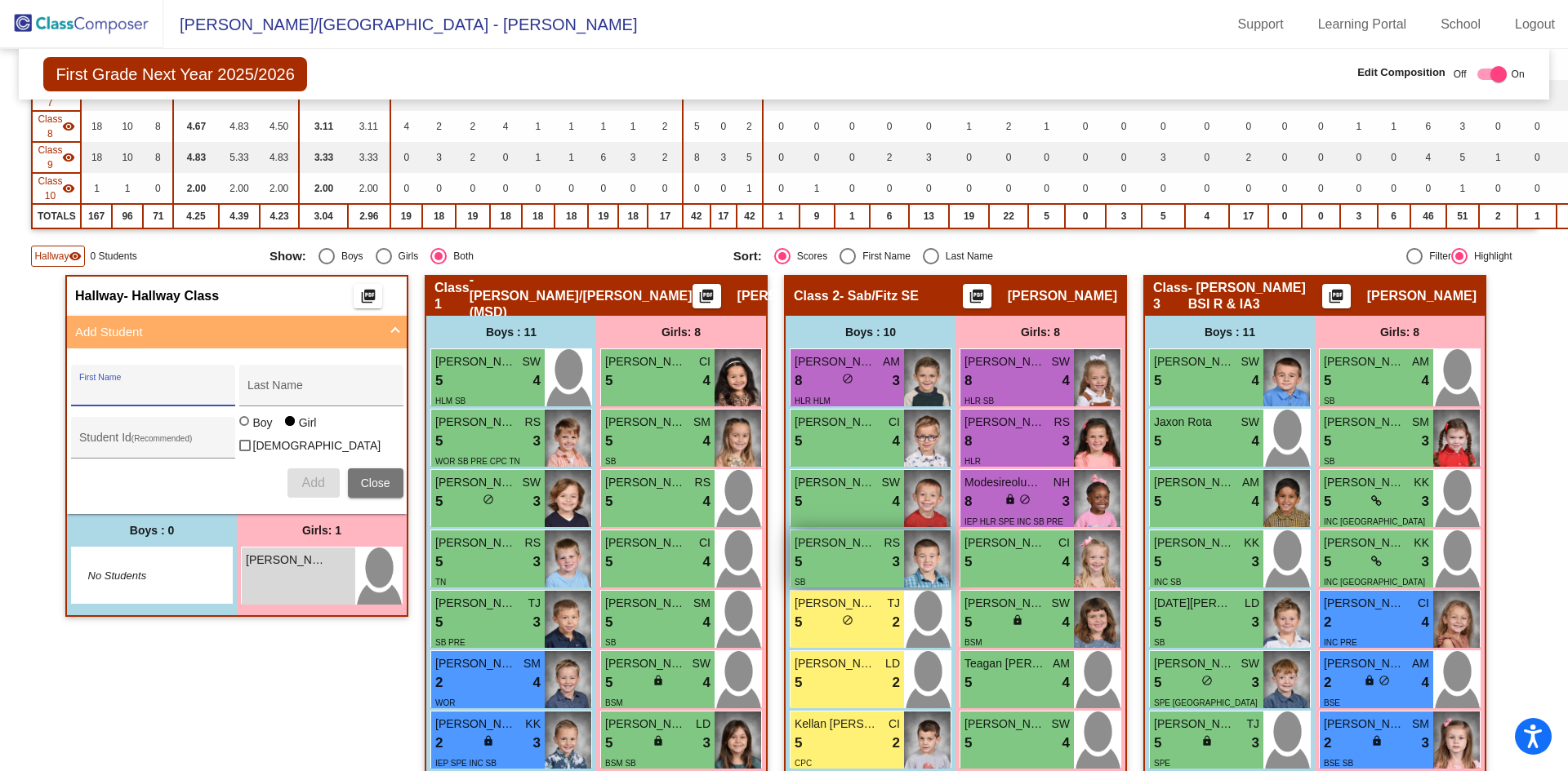
scroll to position [327, 0]
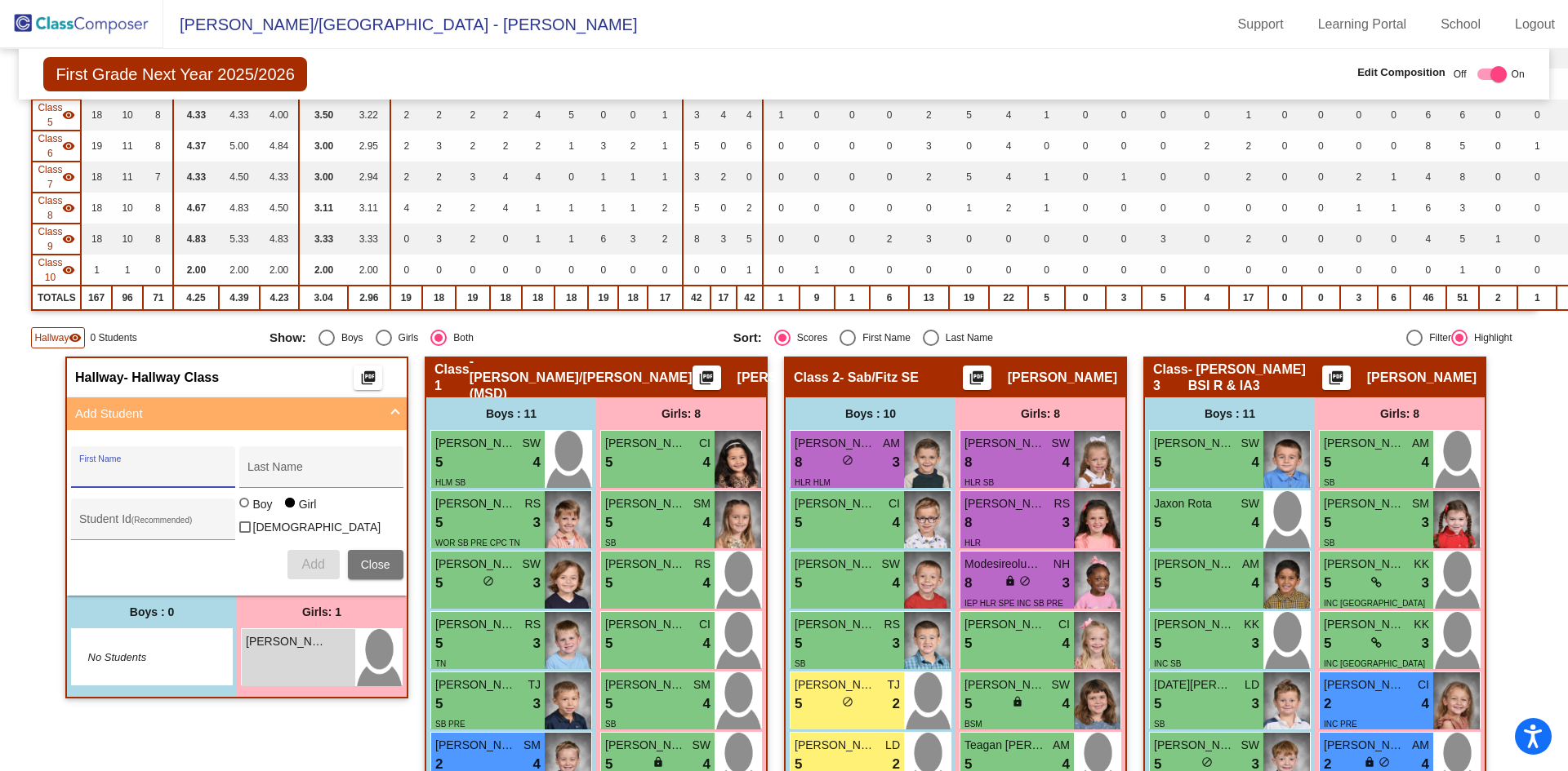
click at [62, 341] on span "Hallway" at bounding box center [51, 337] width 34 height 14
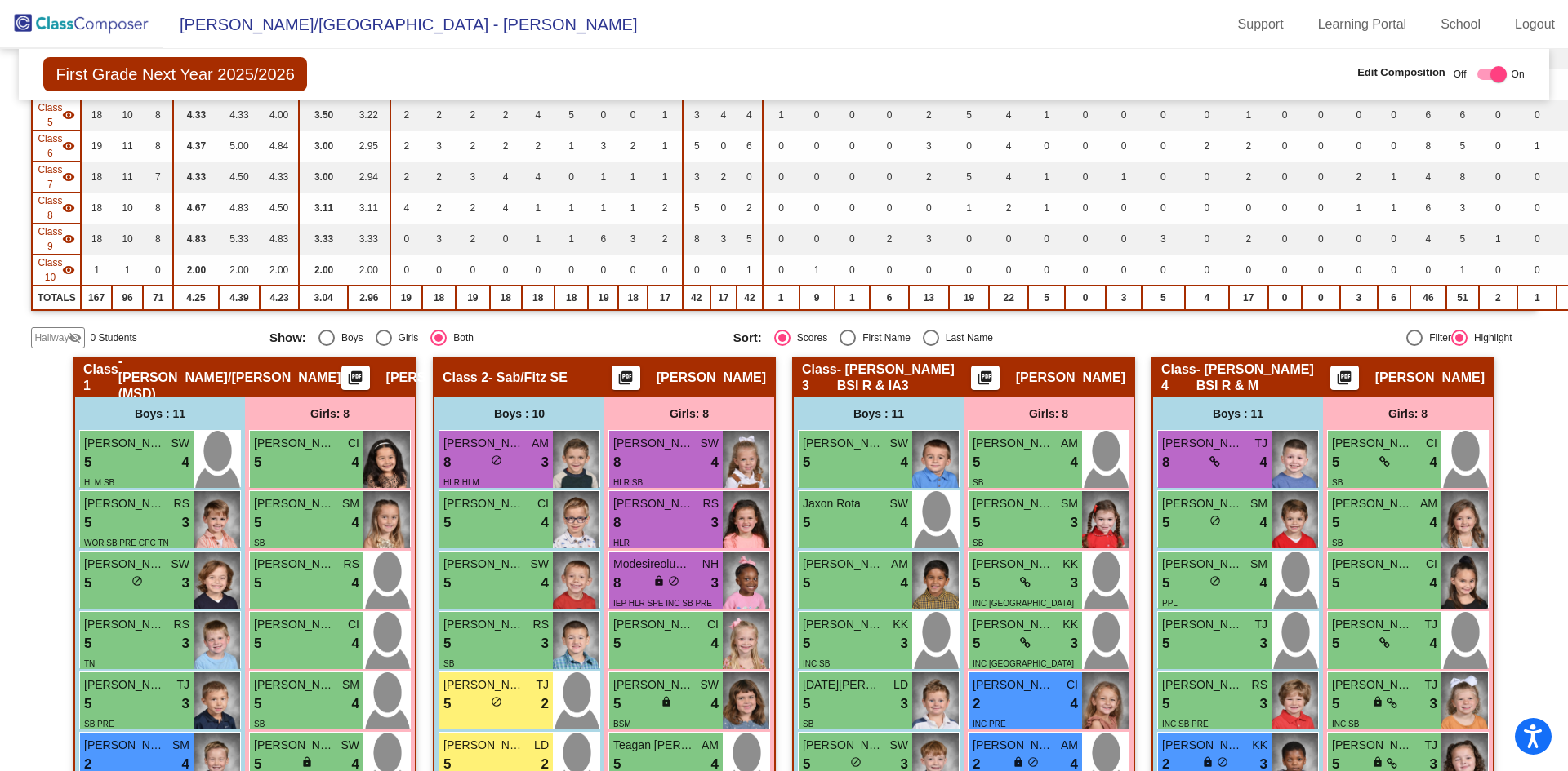
scroll to position [0, 0]
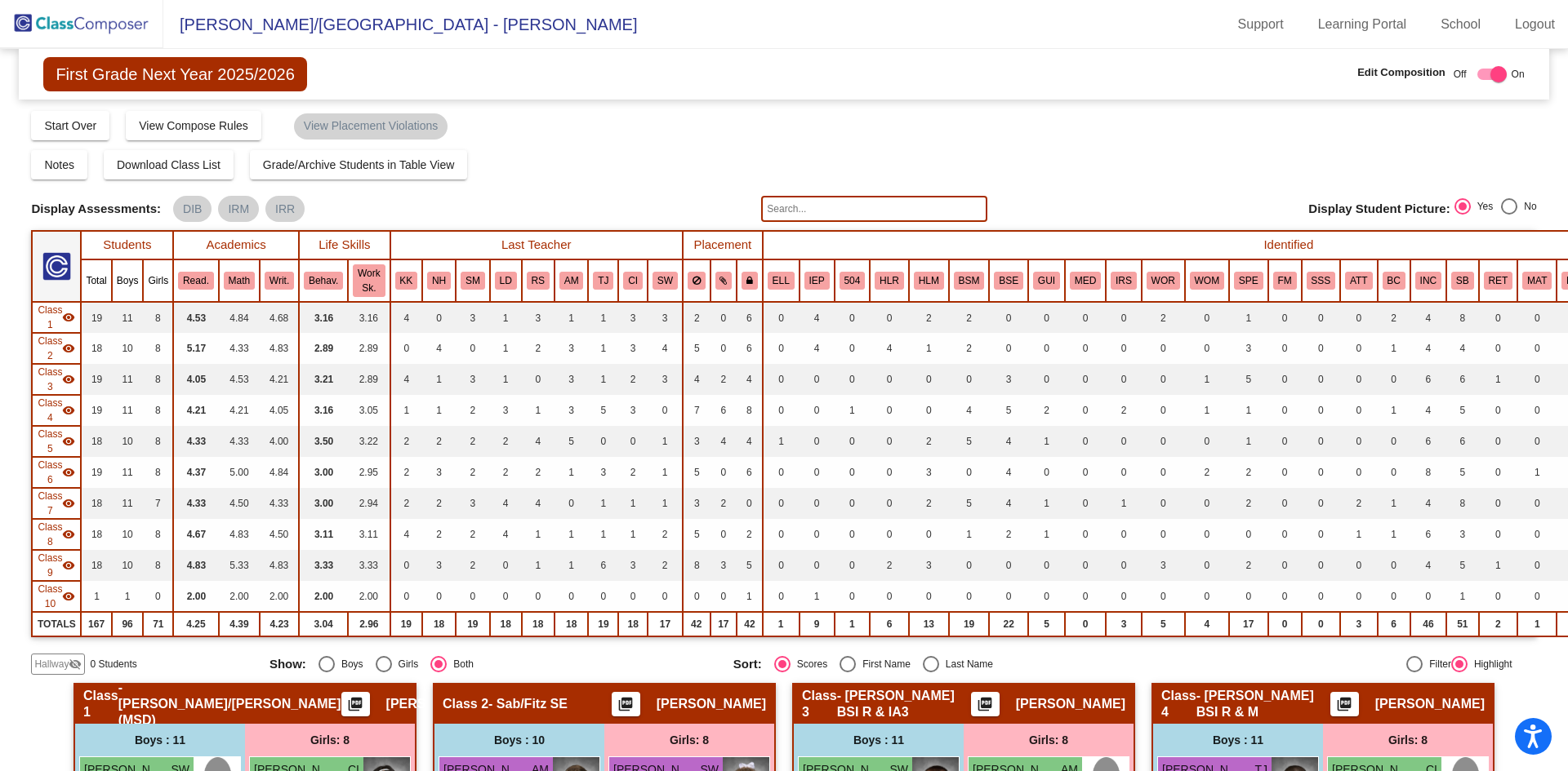
click at [1477, 76] on div at bounding box center [1491, 74] width 30 height 12
checkbox input "false"
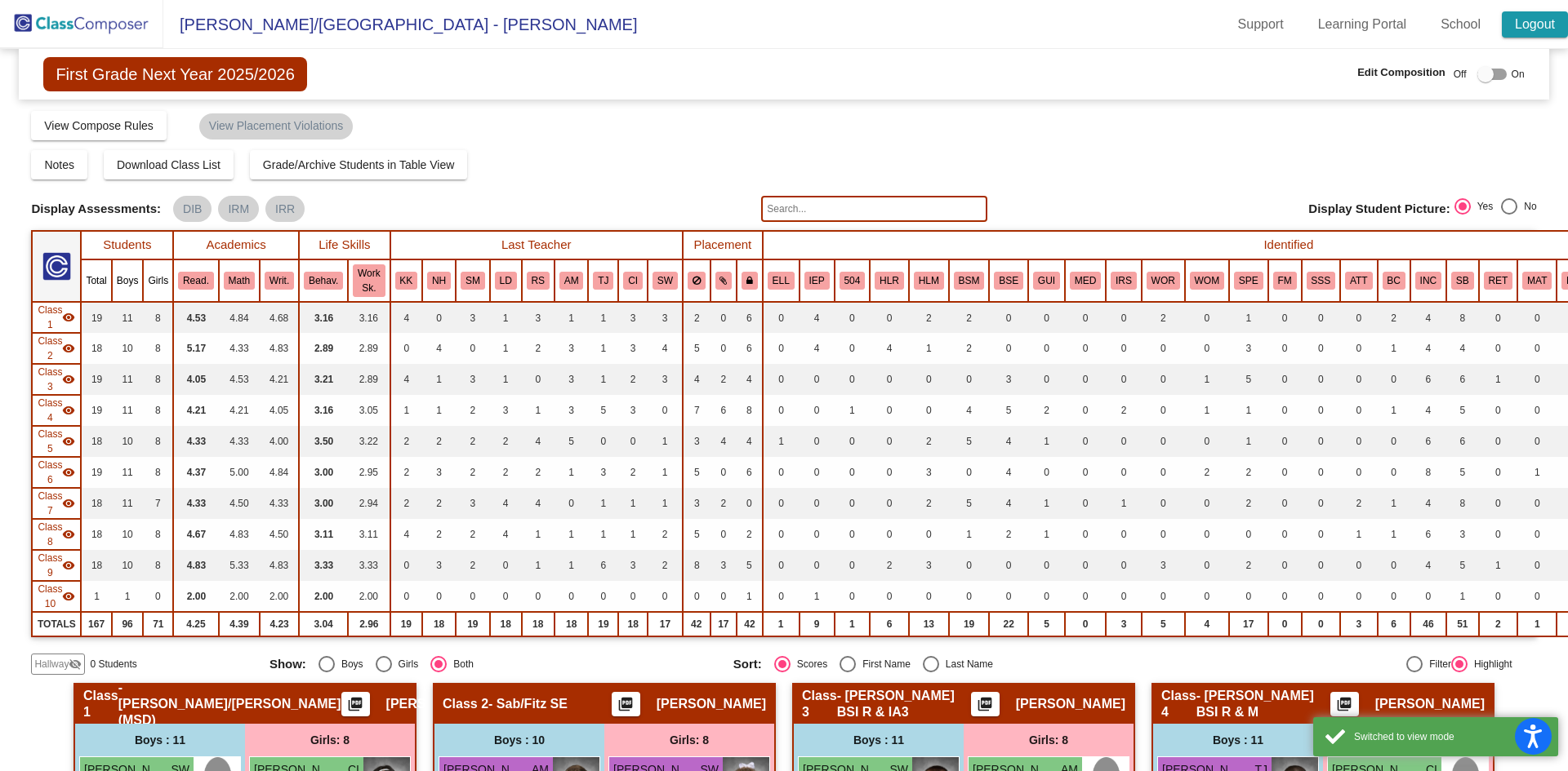
click at [1542, 22] on link "Logout" at bounding box center [1535, 24] width 66 height 26
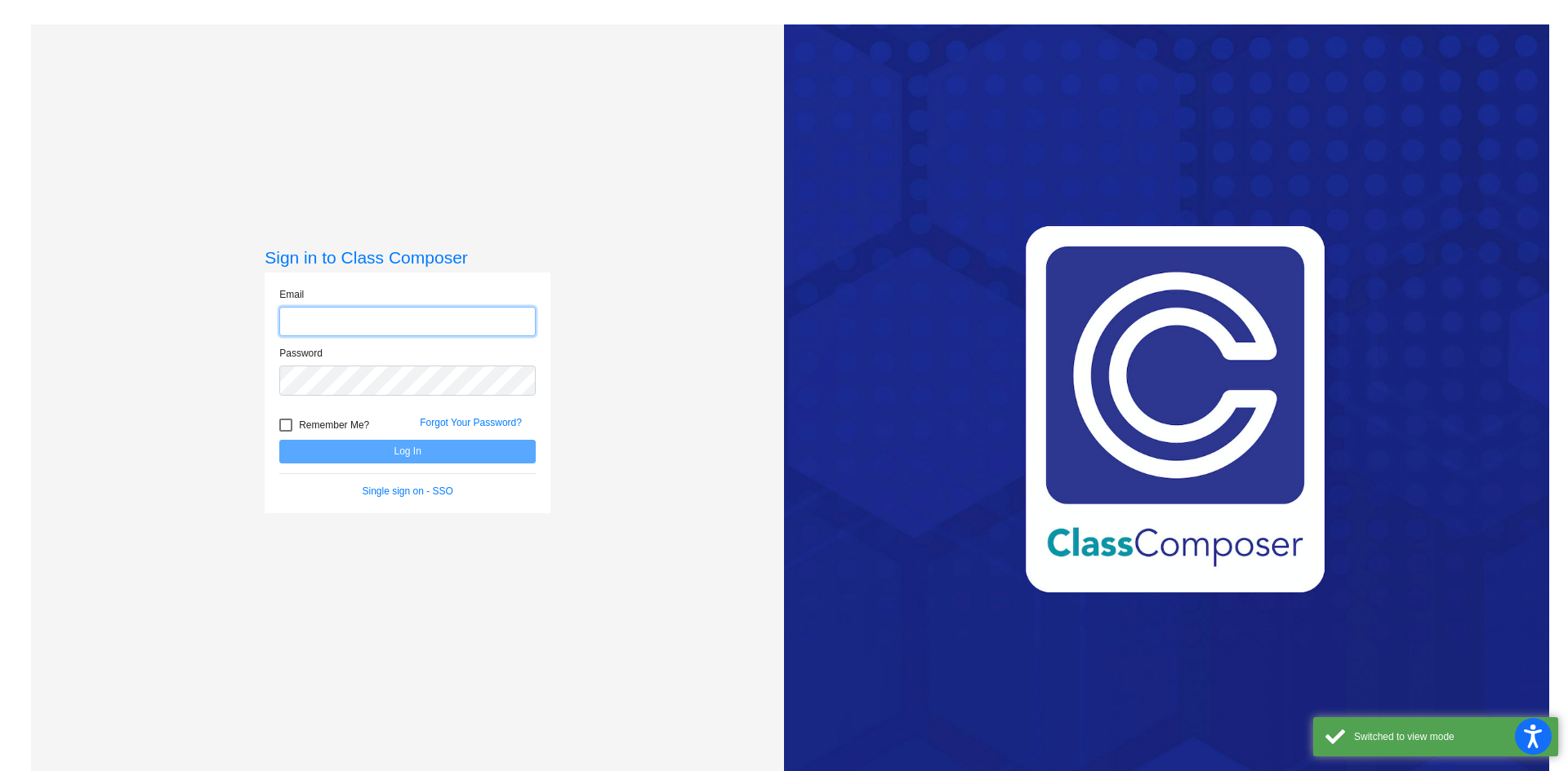
type input "[EMAIL_ADDRESS][DOMAIN_NAME]"
